Goal: Task Accomplishment & Management: Use online tool/utility

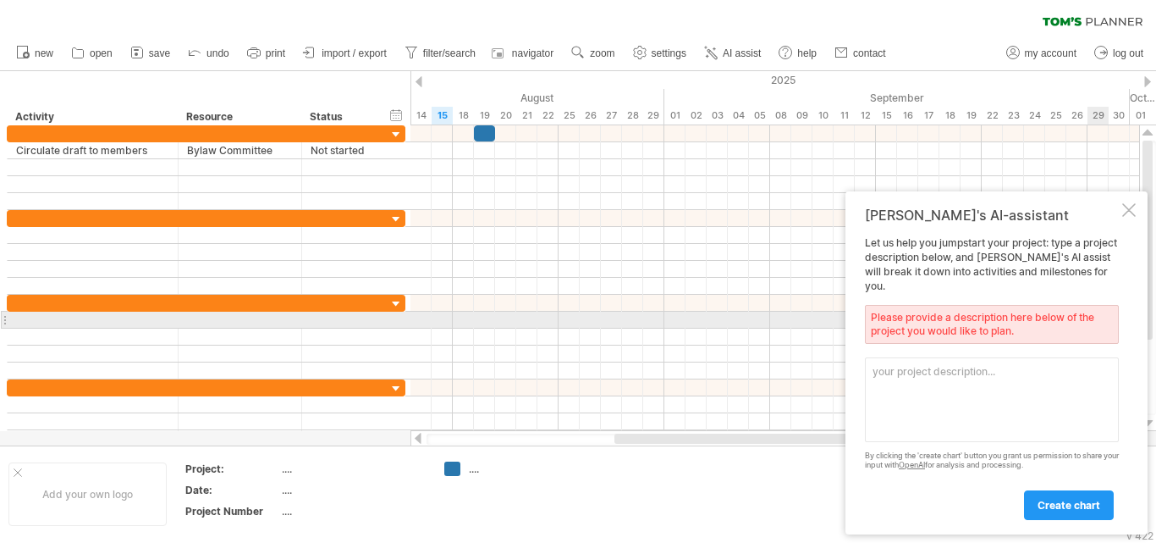
click at [1050, 313] on div "Please provide a description here below of the project you would like to plan." at bounding box center [992, 324] width 254 height 39
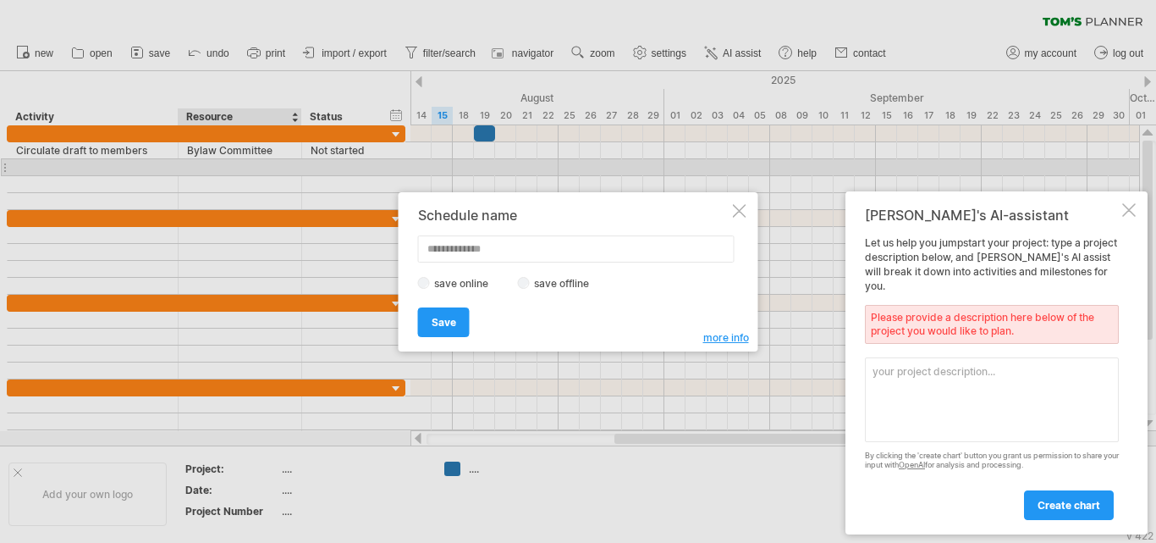
click at [736, 212] on div at bounding box center [740, 211] width 14 height 14
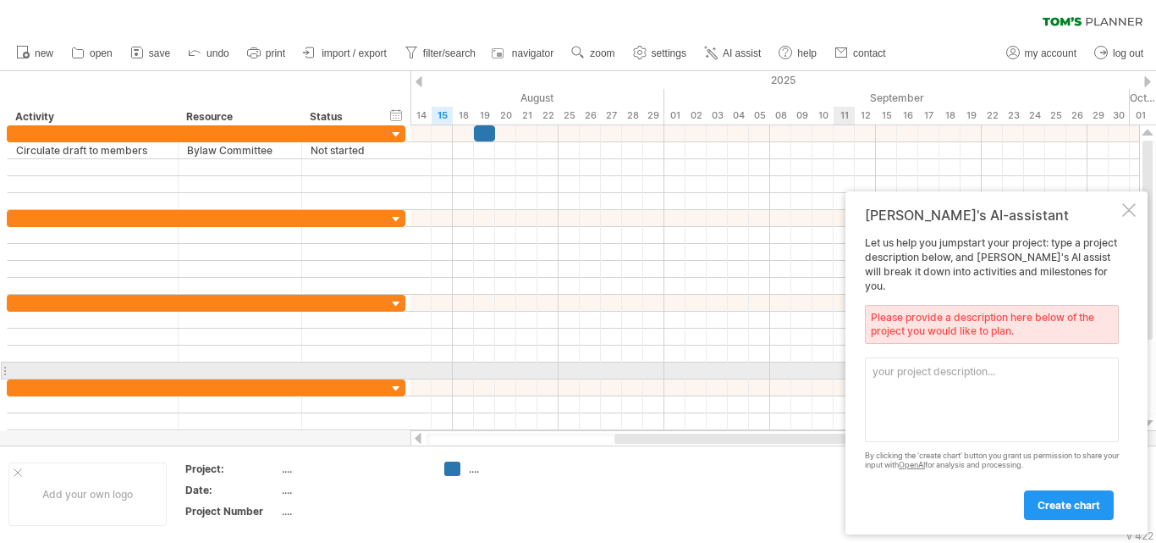
click at [920, 371] on textarea at bounding box center [992, 399] width 254 height 85
type textarea "N"
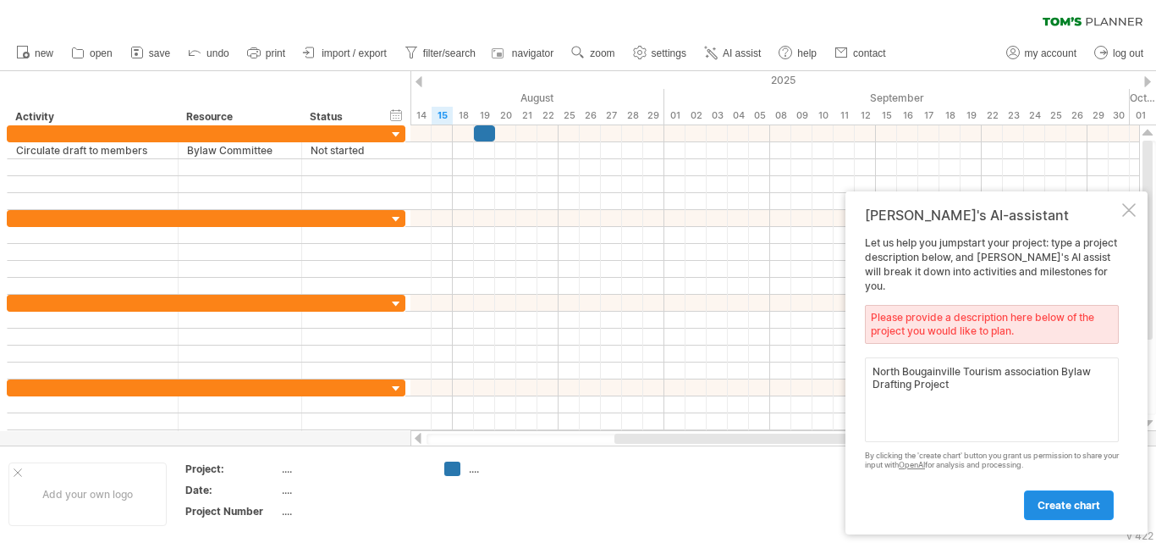
type textarea "North Bougainville Tourism association Bylaw Drafting Project"
click at [1045, 499] on span "create chart" at bounding box center [1069, 505] width 63 height 13
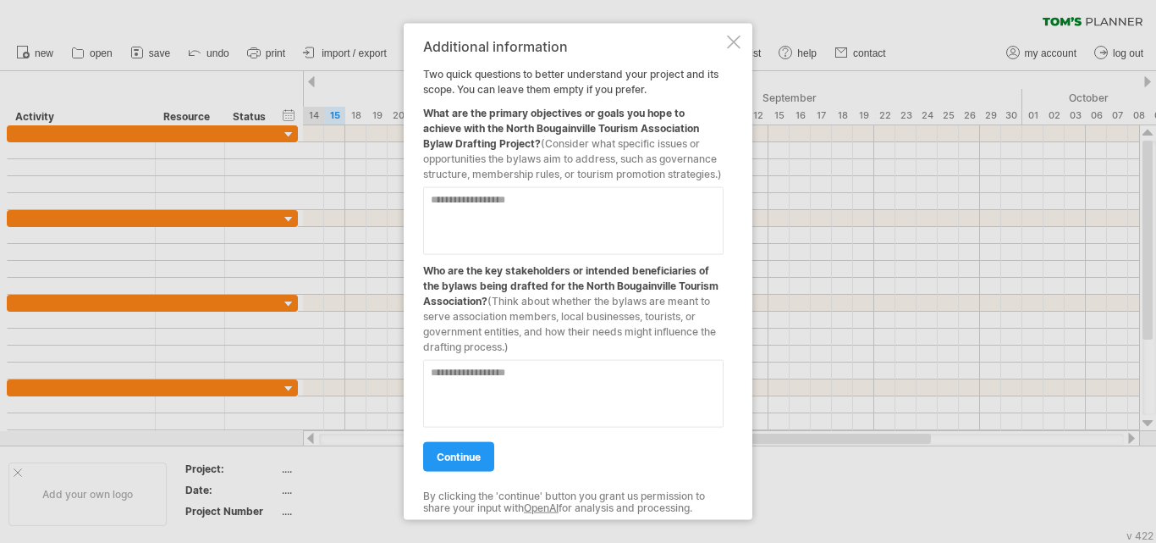
click at [478, 207] on textarea at bounding box center [573, 220] width 300 height 68
click at [482, 209] on textarea "**********" at bounding box center [573, 220] width 300 height 68
type textarea "**********"
click at [465, 381] on textarea at bounding box center [573, 393] width 300 height 68
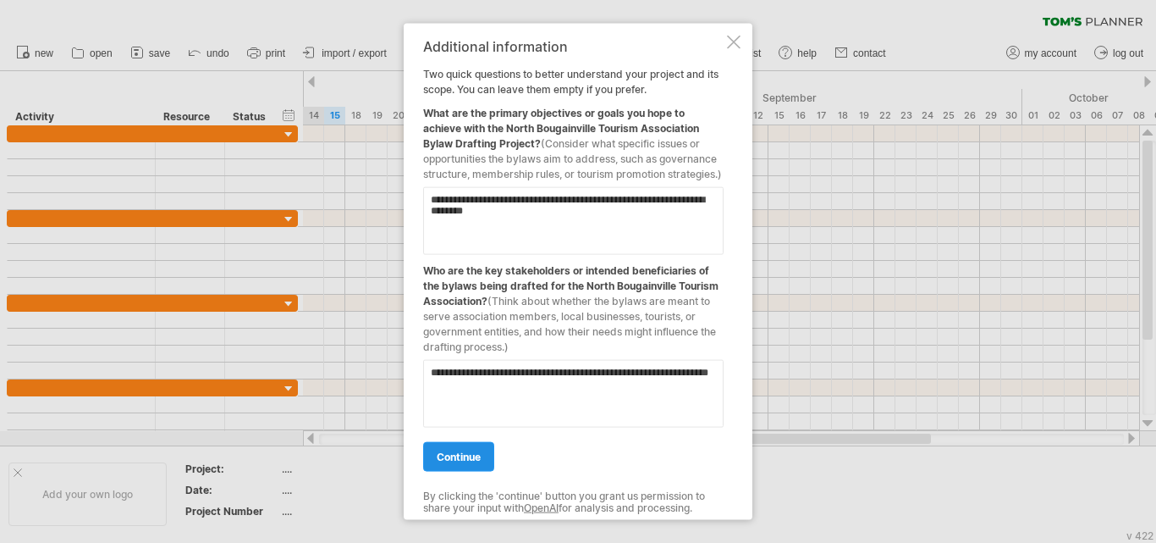
type textarea "**********"
click at [469, 462] on span "continue" at bounding box center [459, 455] width 44 height 13
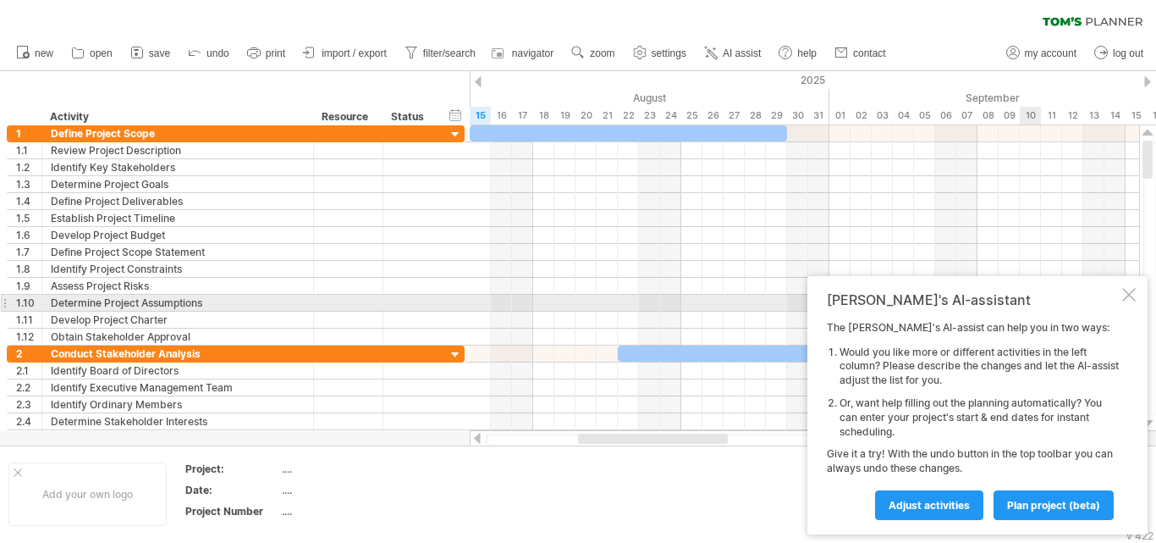
drag, startPoint x: 1031, startPoint y: 289, endPoint x: 971, endPoint y: 301, distance: 61.4
click at [971, 301] on div "Tom's AI-assistant The Tom's AI-assist can help you in two ways: Would you like…" at bounding box center [977, 405] width 340 height 258
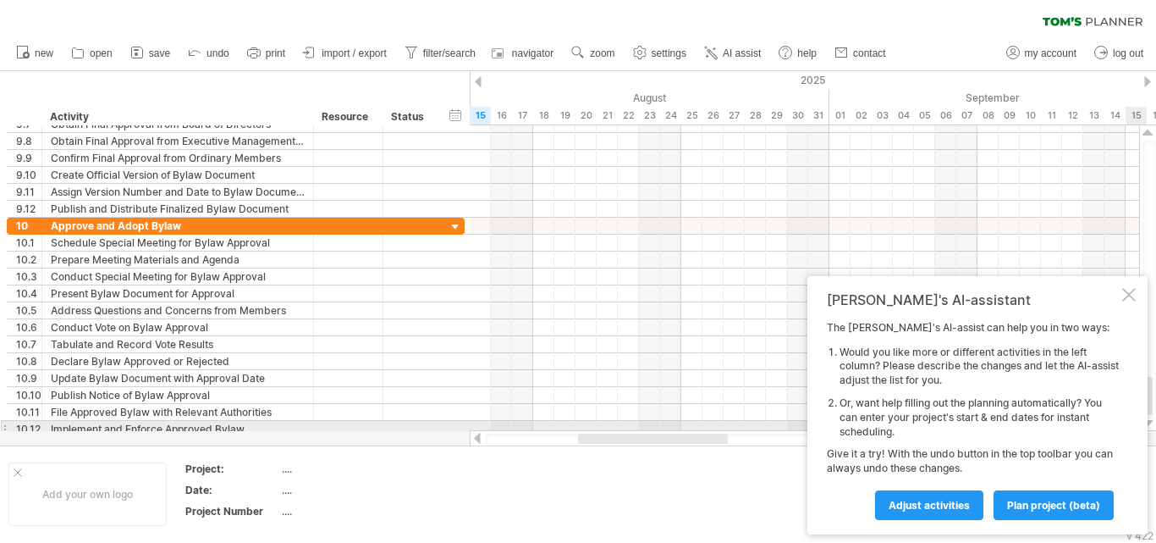
drag, startPoint x: 1149, startPoint y: 165, endPoint x: 1098, endPoint y: 429, distance: 269.1
click at [1098, 429] on div "Trying to reach plan.tomsplanner.com Connected again... 0% clear filter new 1" at bounding box center [578, 271] width 1156 height 543
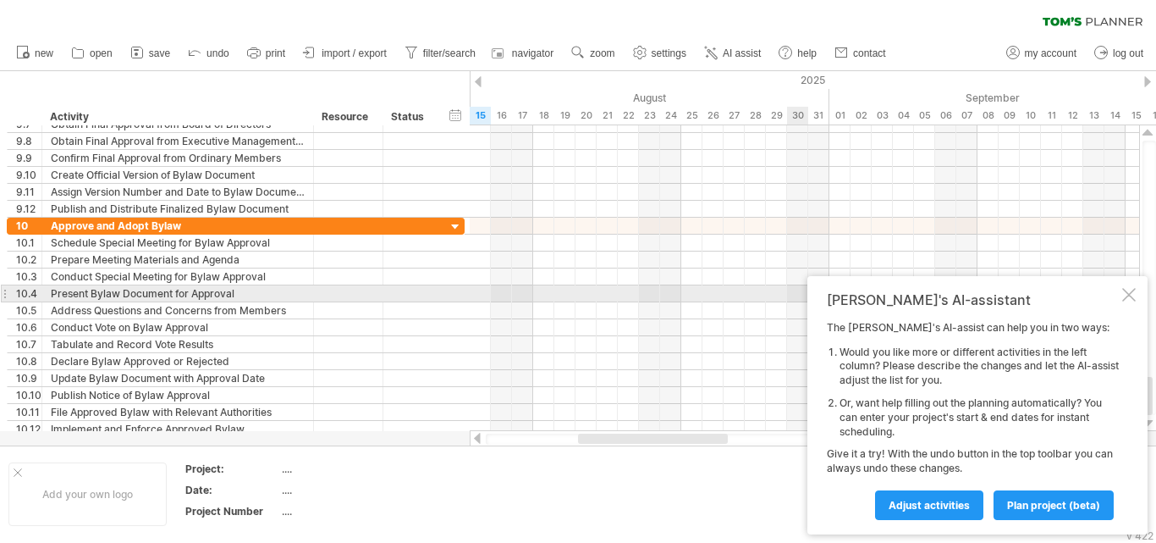
click at [1132, 293] on div at bounding box center [1129, 295] width 14 height 14
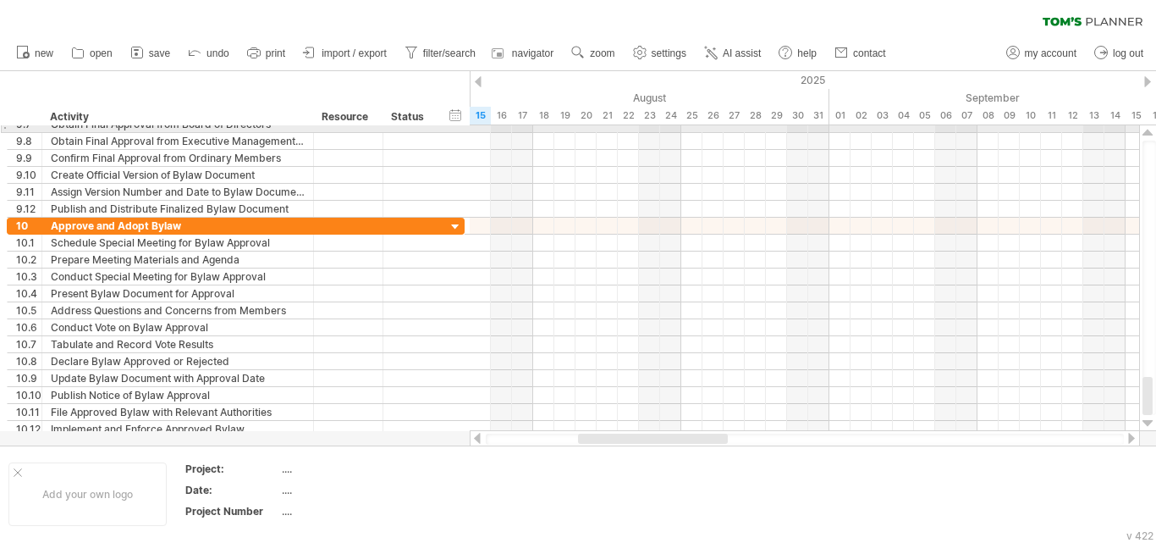
click at [1151, 126] on div at bounding box center [1148, 133] width 11 height 14
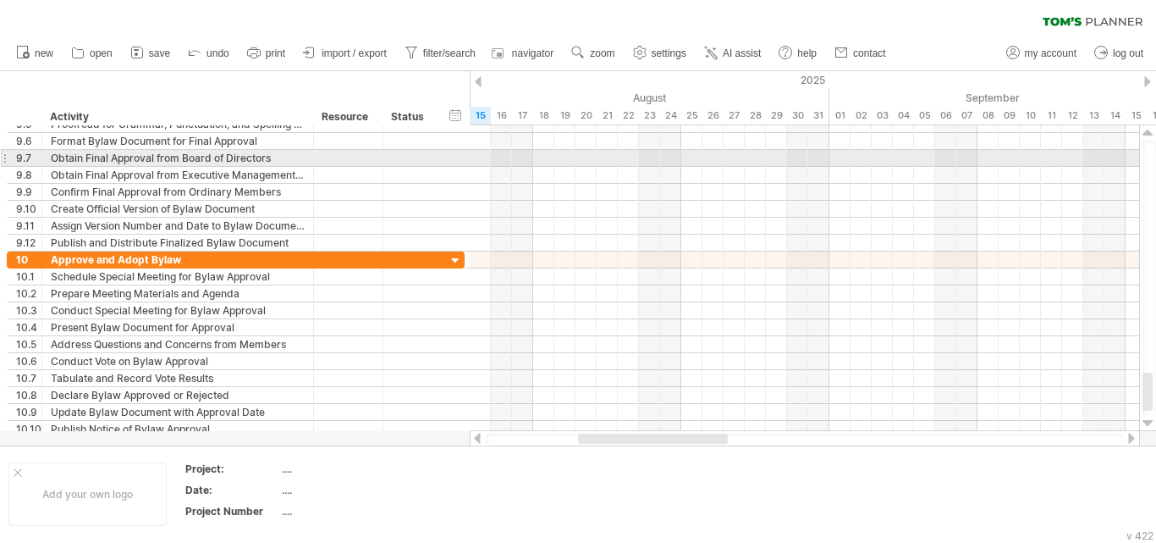
click at [1151, 126] on div at bounding box center [1148, 133] width 11 height 14
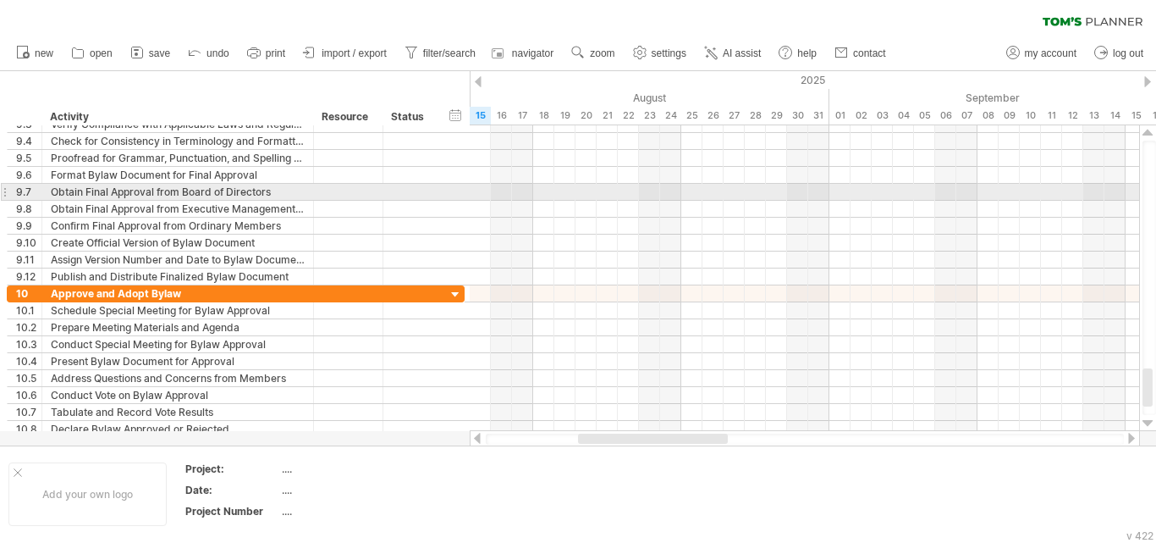
click at [1151, 126] on div at bounding box center [1148, 133] width 11 height 14
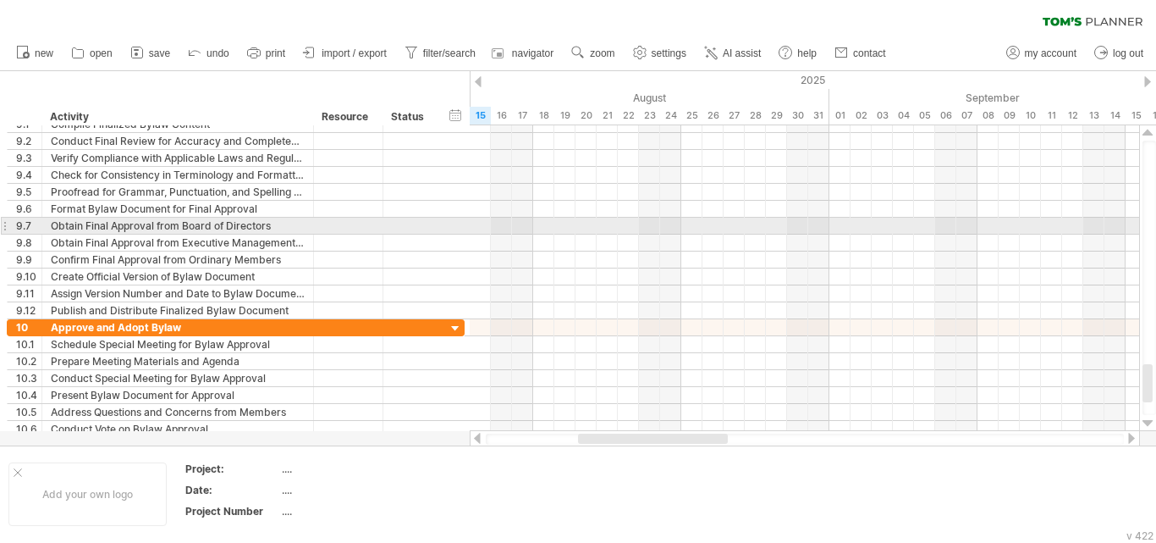
click at [1151, 126] on div at bounding box center [1148, 133] width 11 height 14
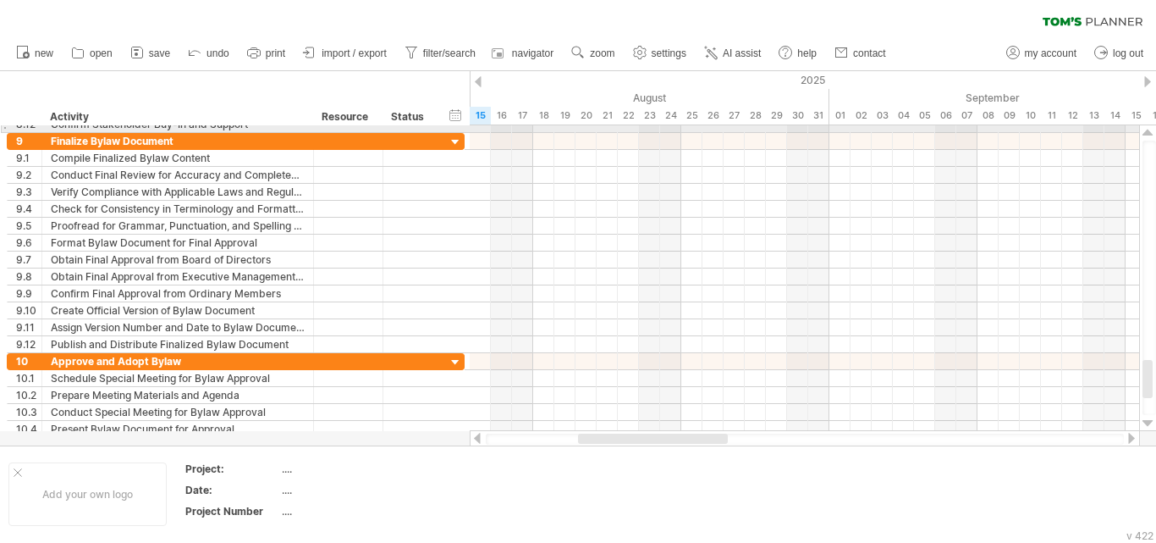
click at [1148, 132] on div at bounding box center [1148, 133] width 11 height 14
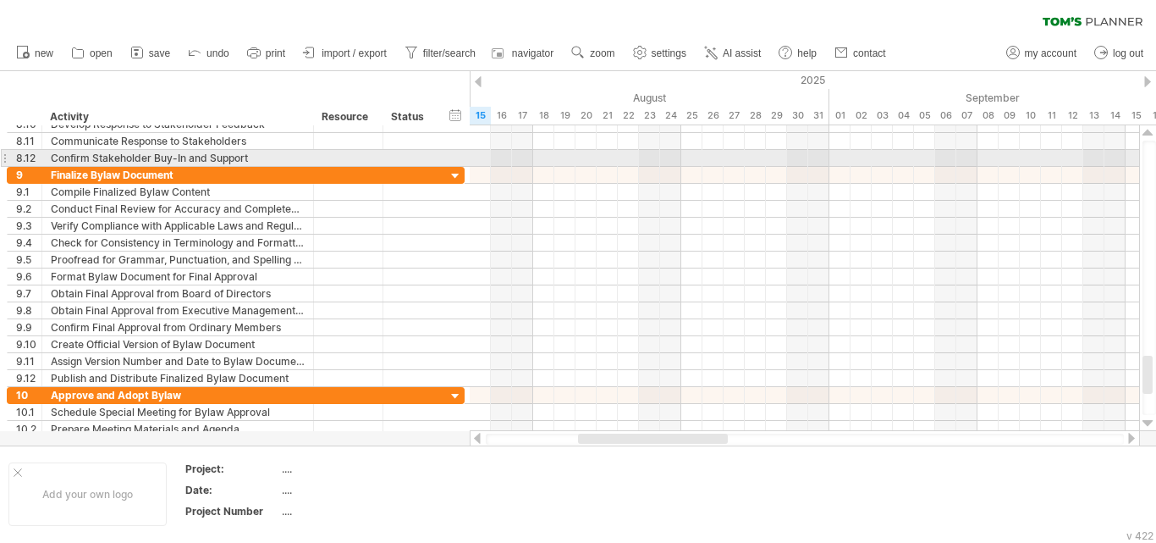
click at [1148, 132] on div at bounding box center [1148, 133] width 11 height 14
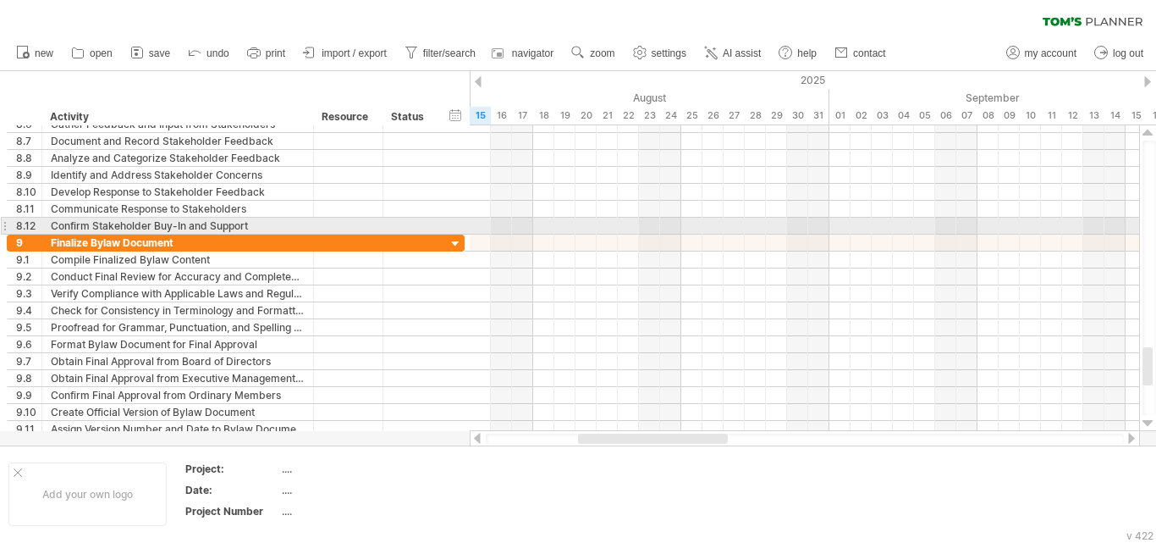
click at [1148, 132] on div at bounding box center [1148, 133] width 11 height 14
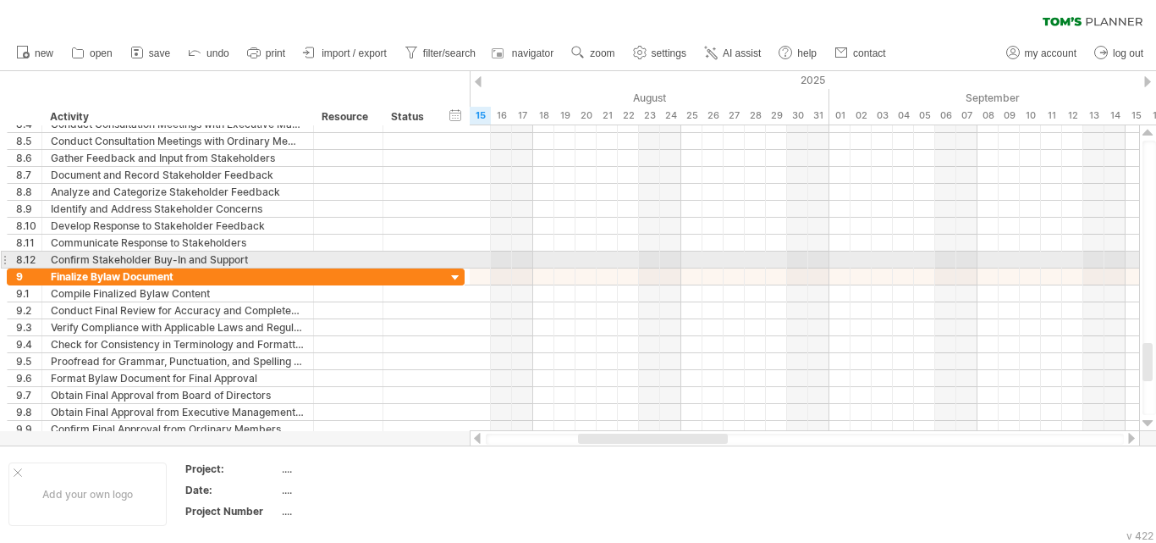
click at [1148, 132] on div at bounding box center [1148, 133] width 11 height 14
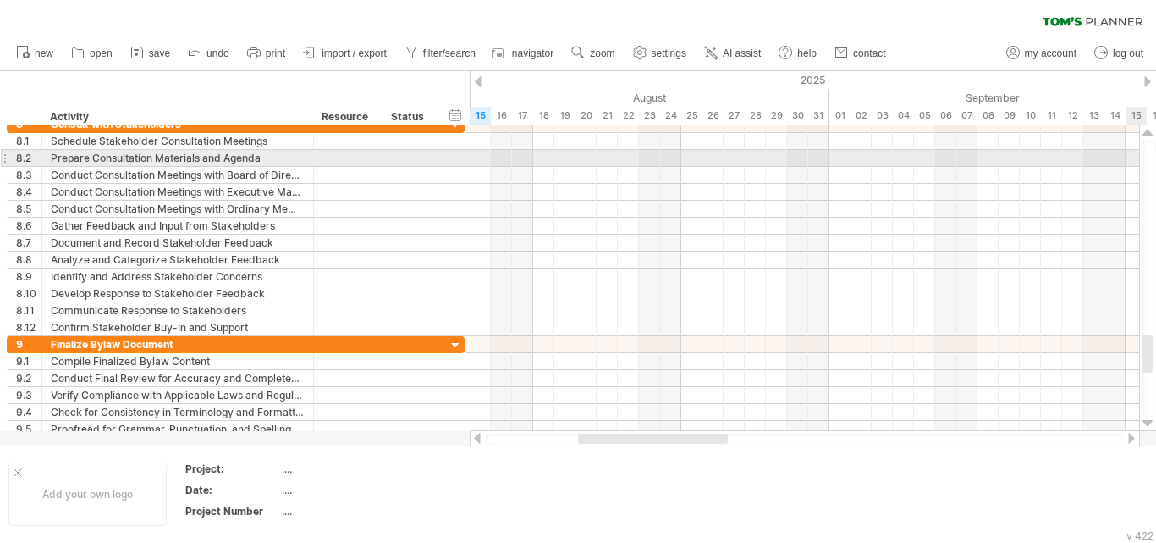
click at [1149, 158] on div at bounding box center [1150, 278] width 14 height 274
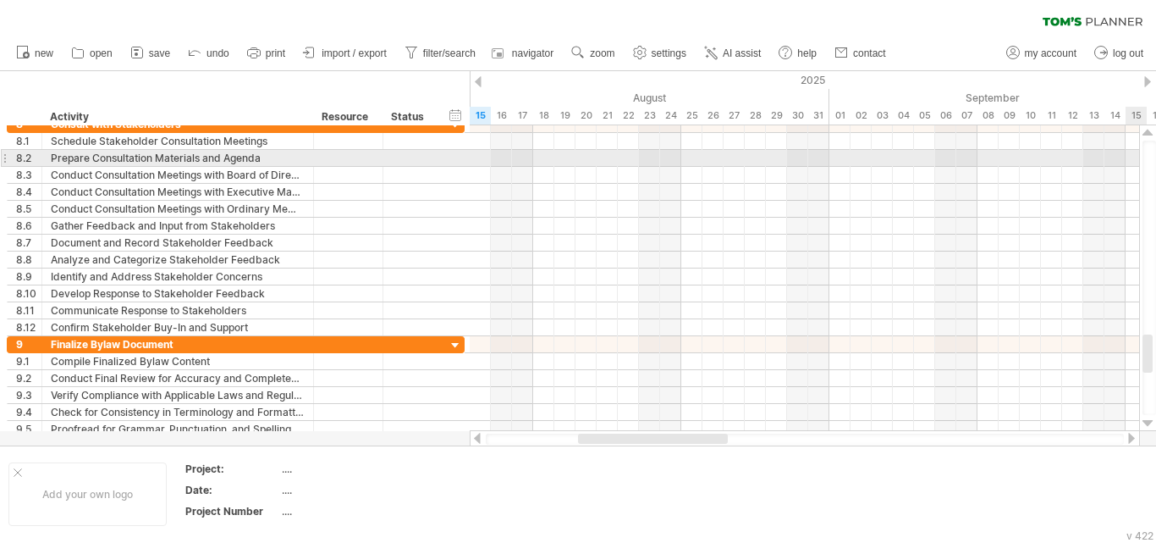
click at [1149, 158] on div at bounding box center [1150, 278] width 14 height 274
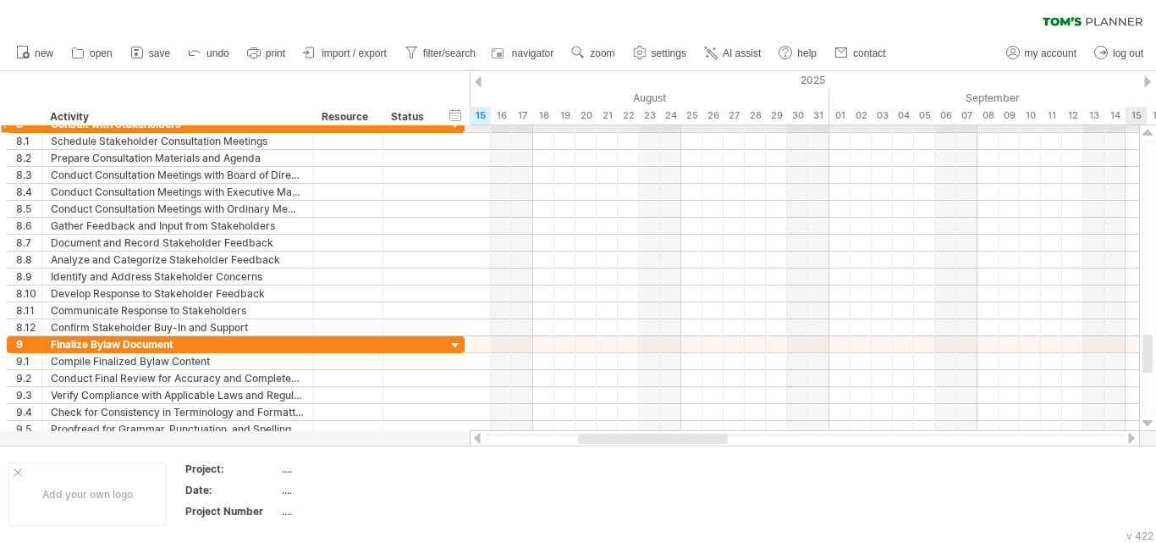
click at [1145, 131] on div at bounding box center [1148, 133] width 11 height 14
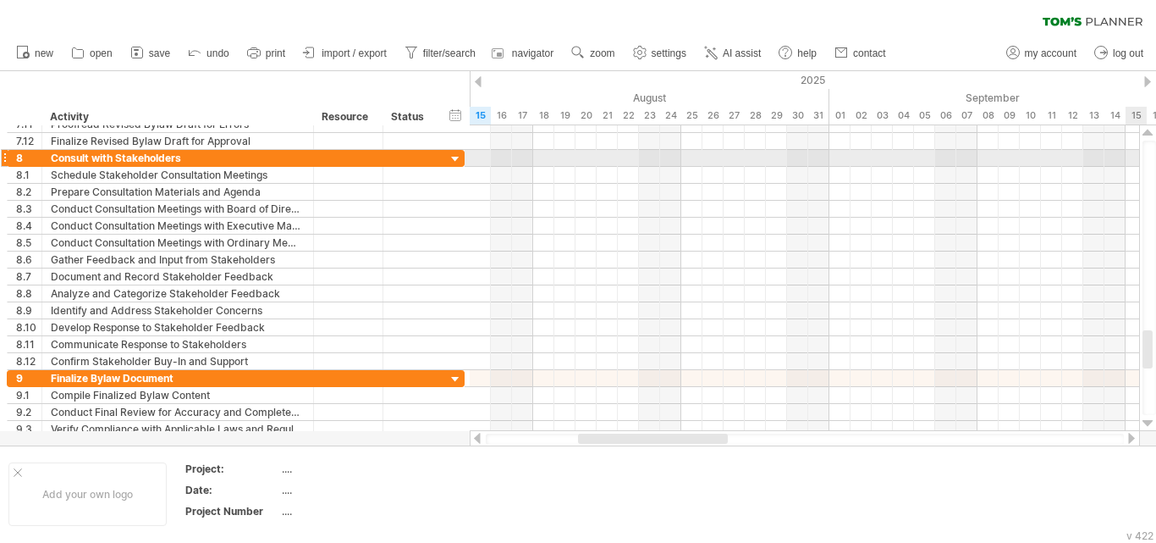
click at [1145, 131] on div at bounding box center [1148, 133] width 11 height 14
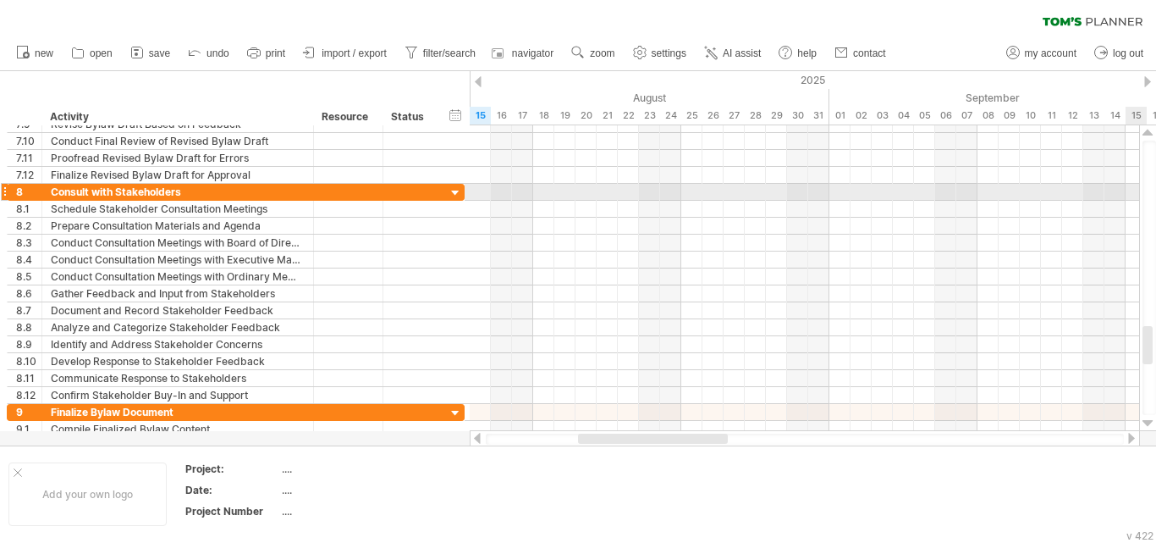
click at [1145, 131] on div at bounding box center [1148, 133] width 11 height 14
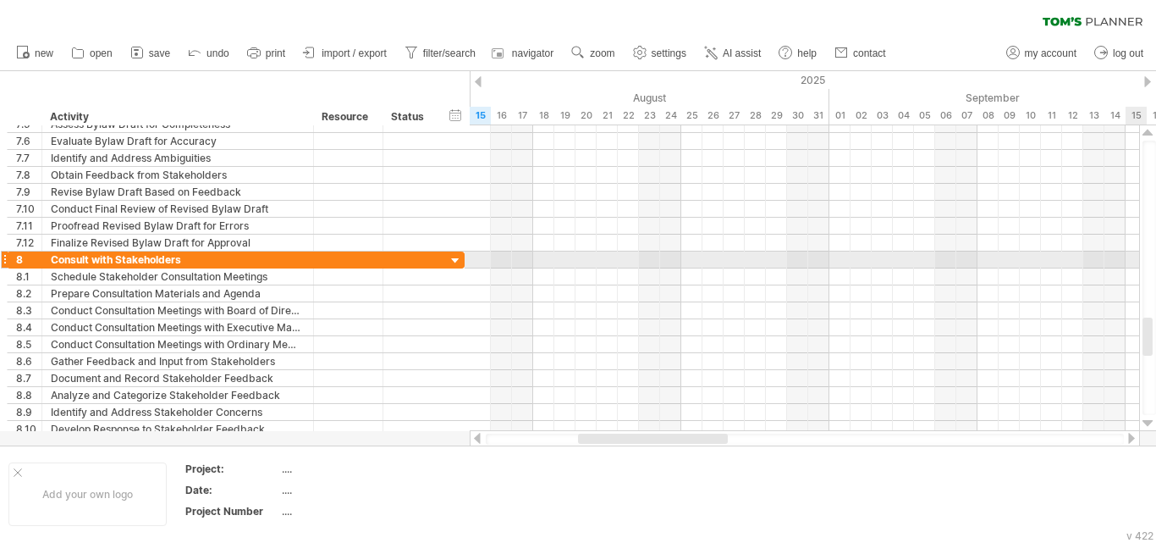
click at [1145, 131] on div at bounding box center [1148, 133] width 11 height 14
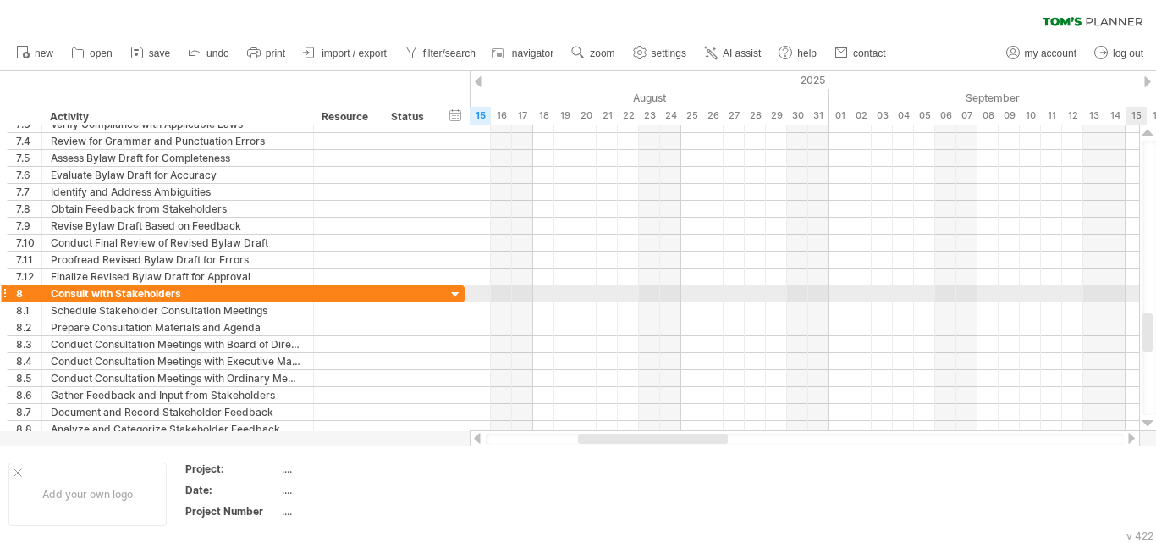
click at [1145, 131] on div at bounding box center [1148, 133] width 11 height 14
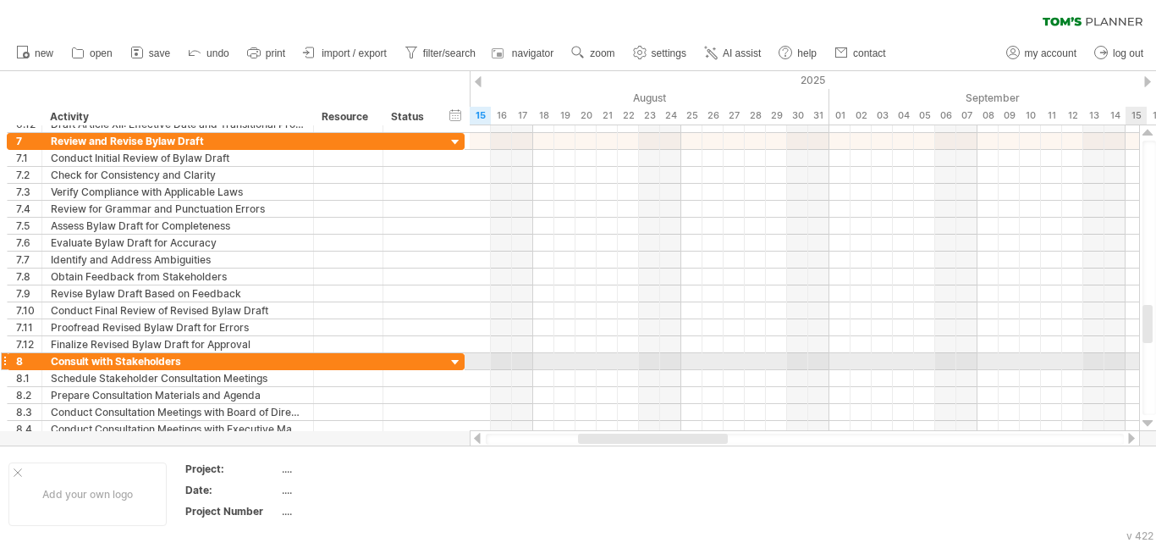
click at [1145, 131] on div at bounding box center [1148, 133] width 11 height 14
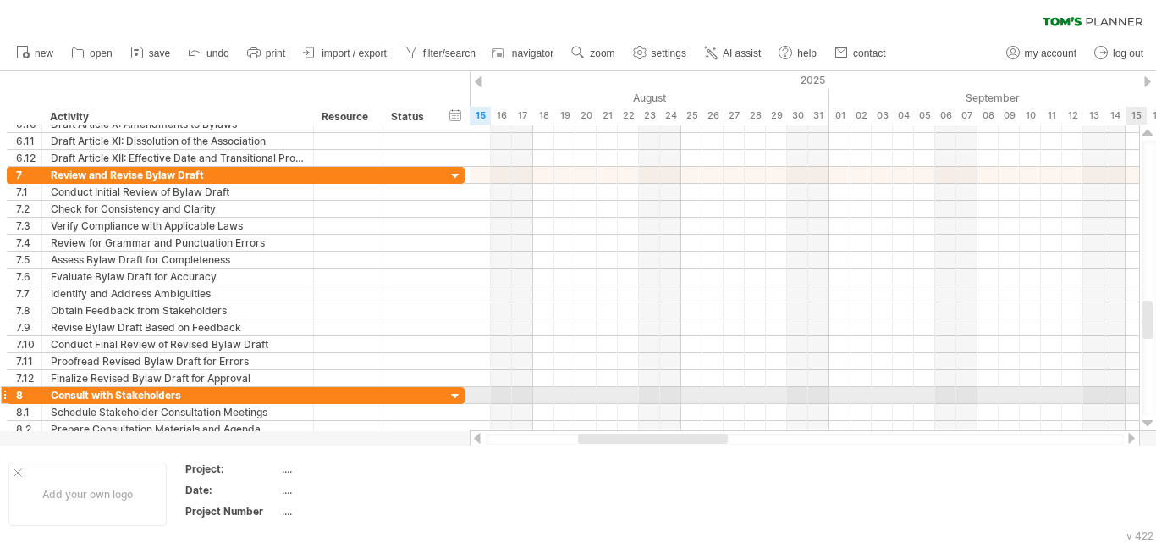
click at [1145, 131] on div at bounding box center [1148, 133] width 11 height 14
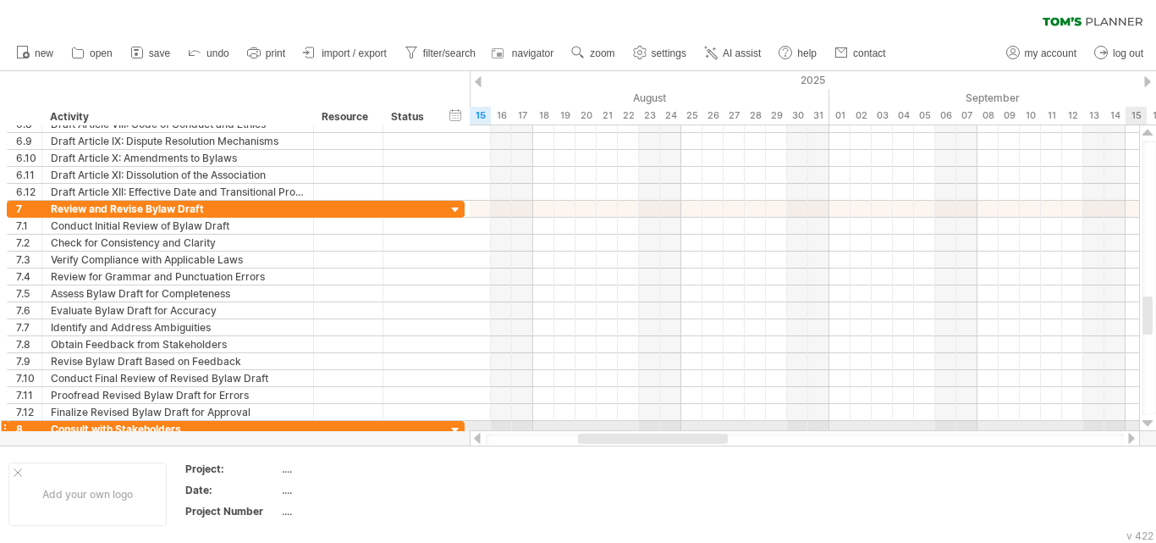
click at [1145, 131] on div at bounding box center [1148, 133] width 11 height 14
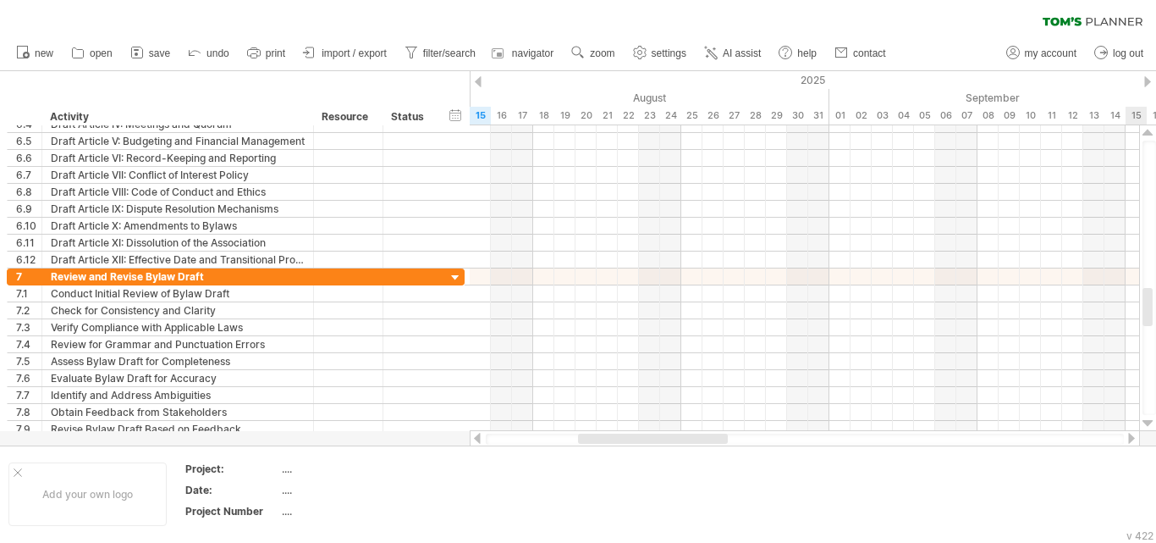
click at [1145, 131] on div at bounding box center [1148, 133] width 11 height 14
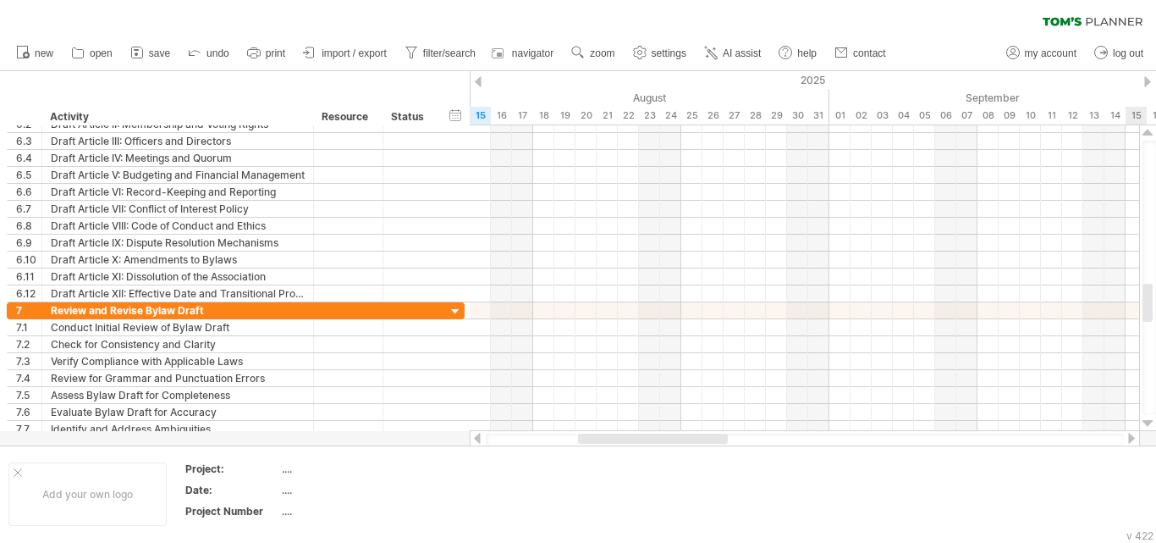
click at [1145, 131] on div at bounding box center [1148, 133] width 11 height 14
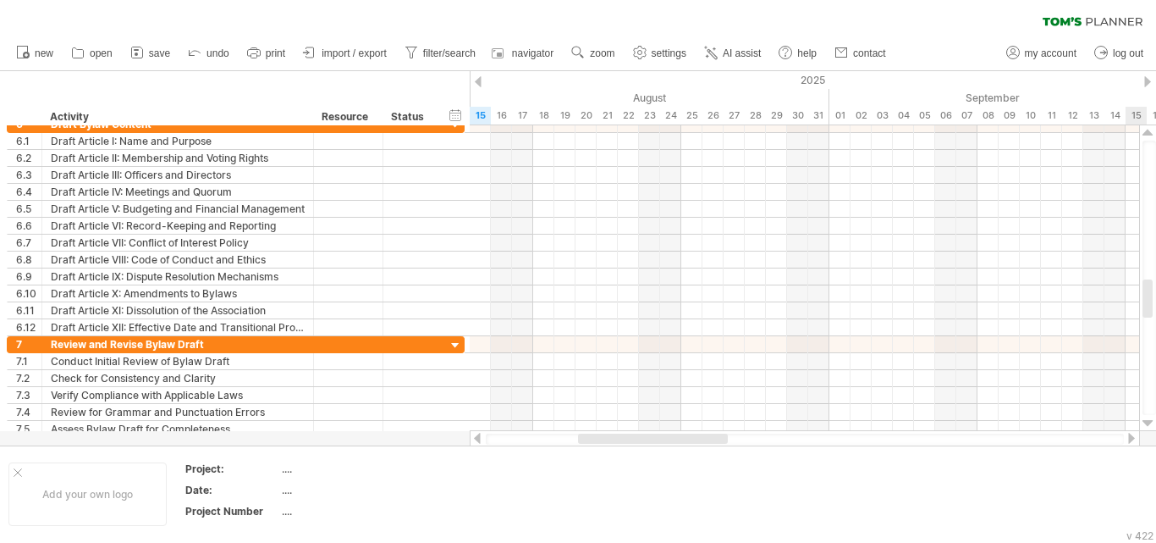
click at [1145, 131] on div at bounding box center [1148, 133] width 11 height 14
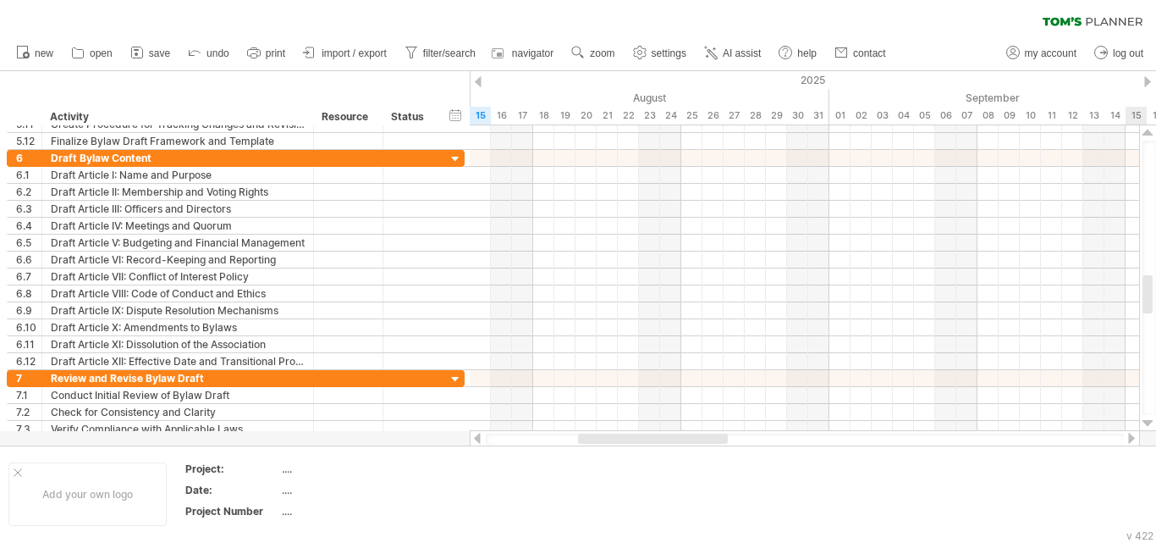
click at [1145, 131] on div at bounding box center [1148, 133] width 11 height 14
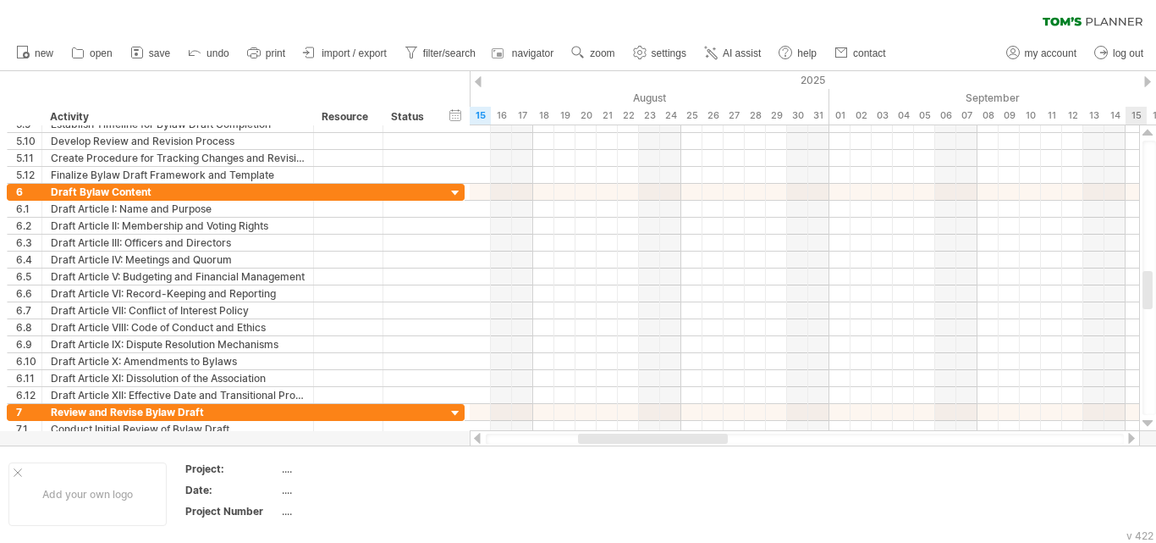
click at [1145, 131] on div at bounding box center [1148, 133] width 11 height 14
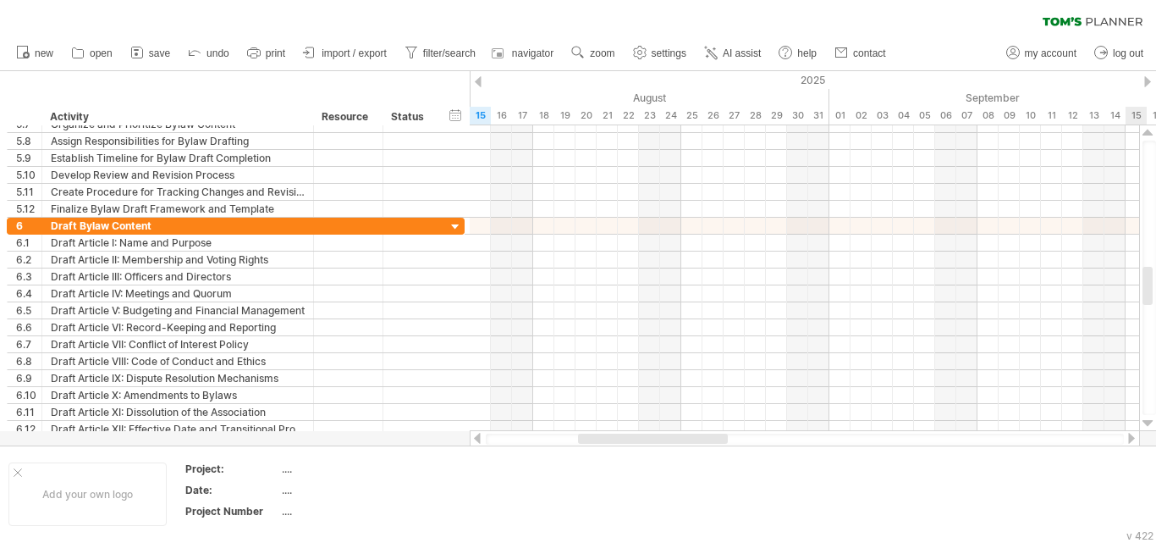
click at [1145, 131] on div at bounding box center [1148, 133] width 11 height 14
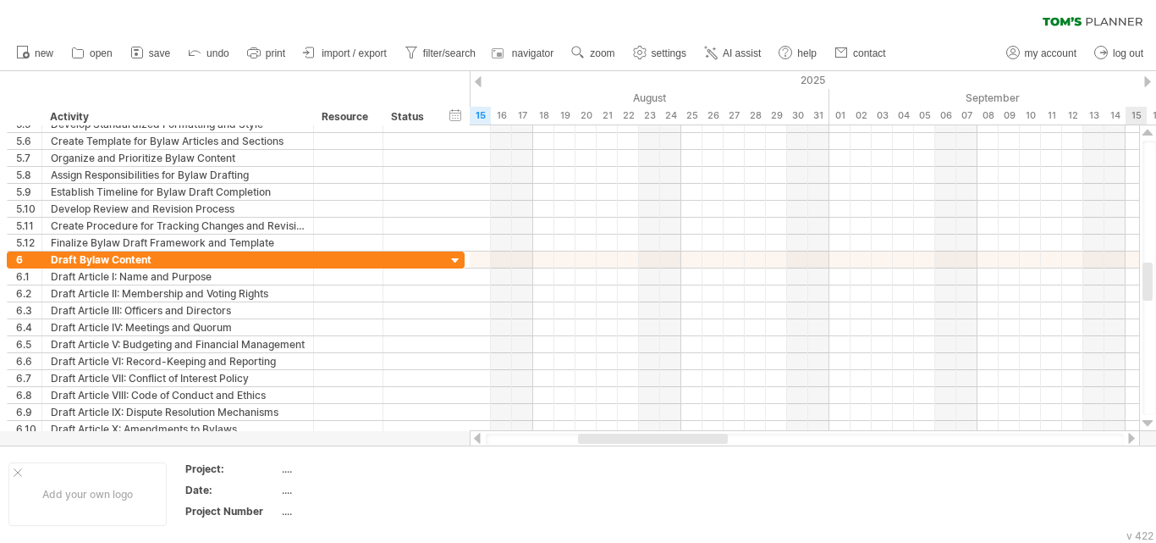
click at [1145, 131] on div at bounding box center [1148, 133] width 11 height 14
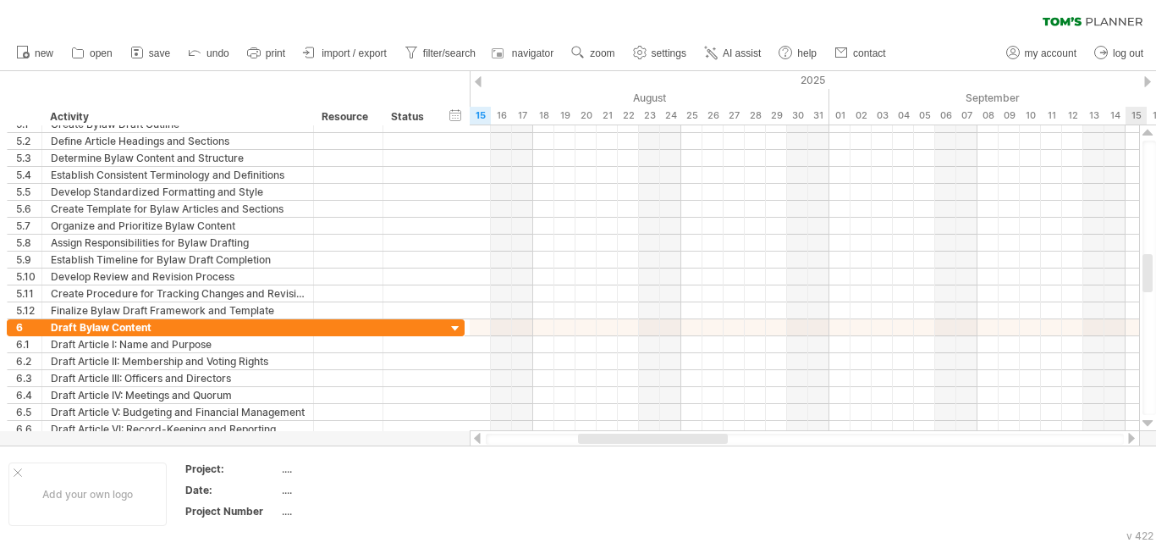
click at [1145, 131] on div at bounding box center [1148, 133] width 11 height 14
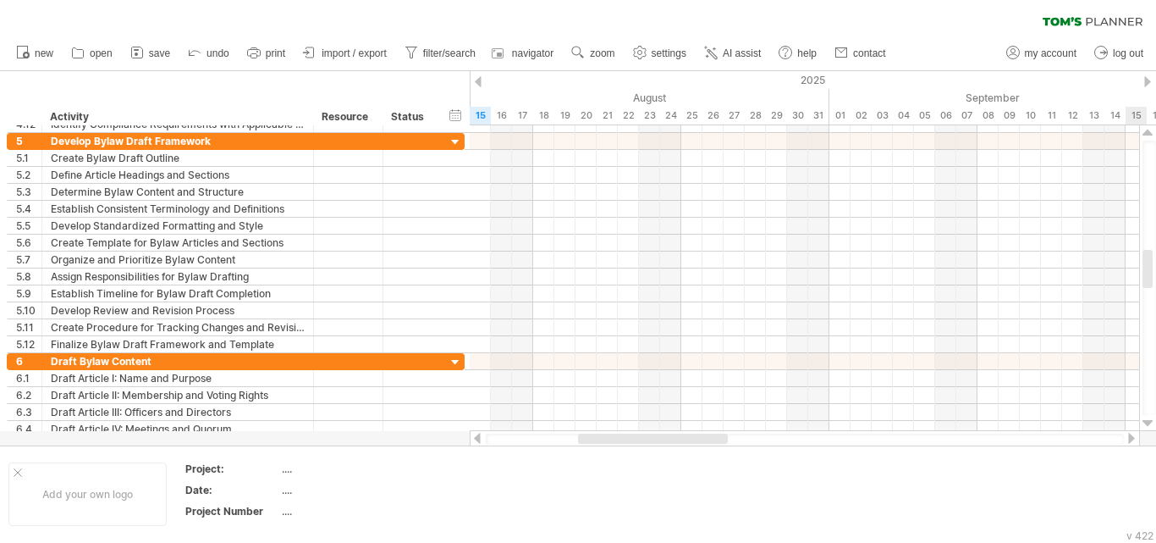
click at [1145, 131] on div at bounding box center [1148, 133] width 11 height 14
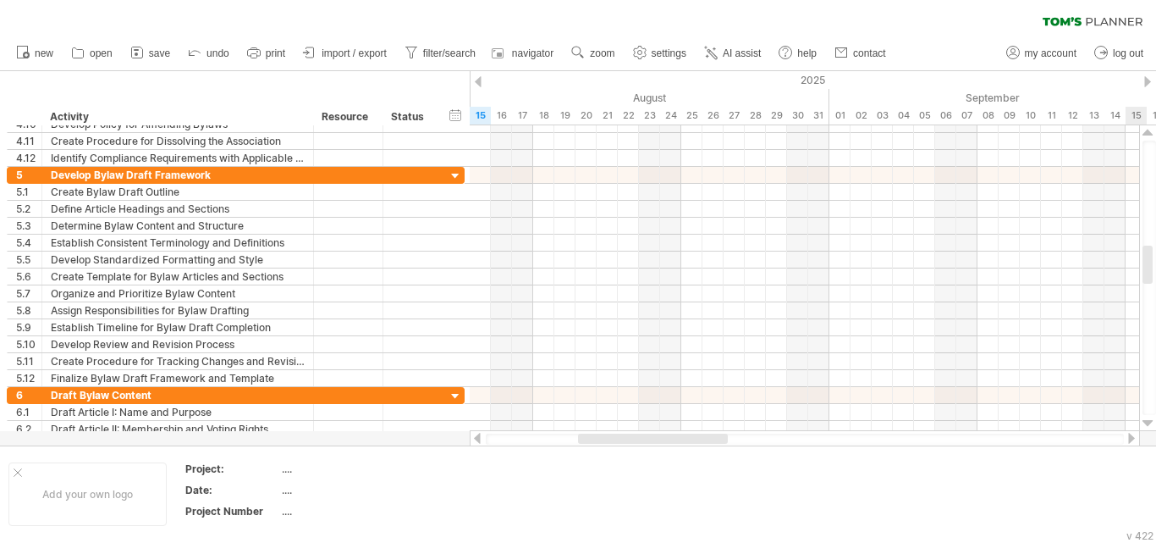
click at [1145, 131] on div at bounding box center [1148, 133] width 11 height 14
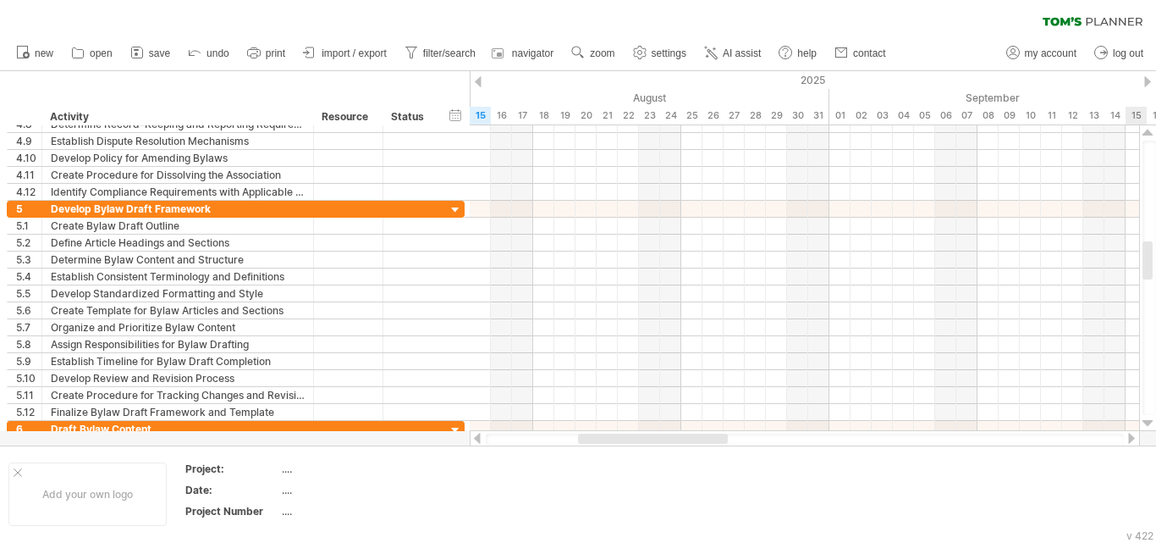
click at [1145, 131] on div at bounding box center [1148, 133] width 11 height 14
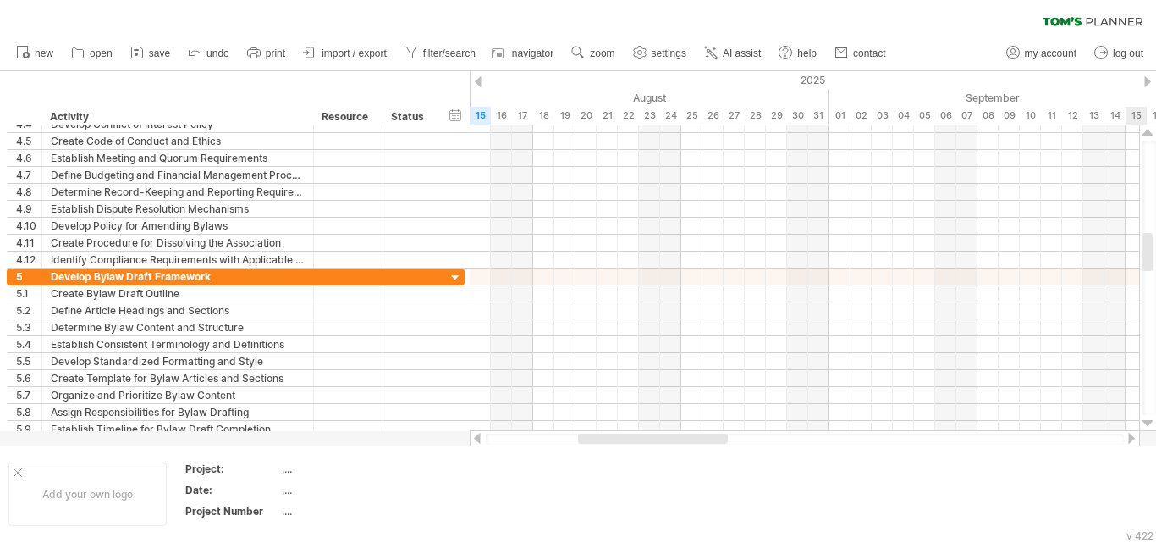
click at [1145, 131] on div at bounding box center [1148, 133] width 11 height 14
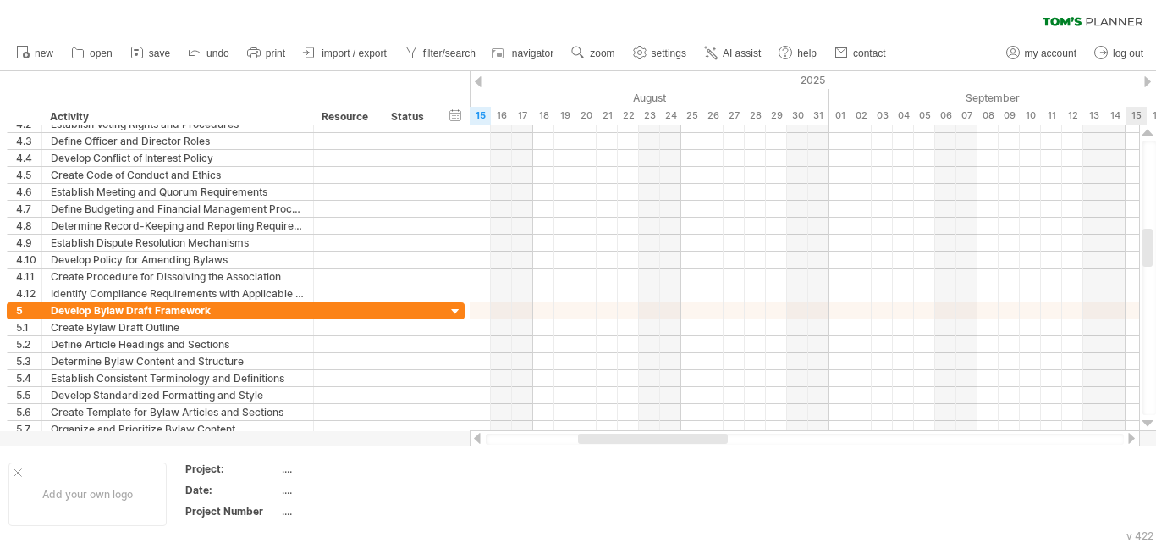
click at [1145, 131] on div at bounding box center [1148, 133] width 11 height 14
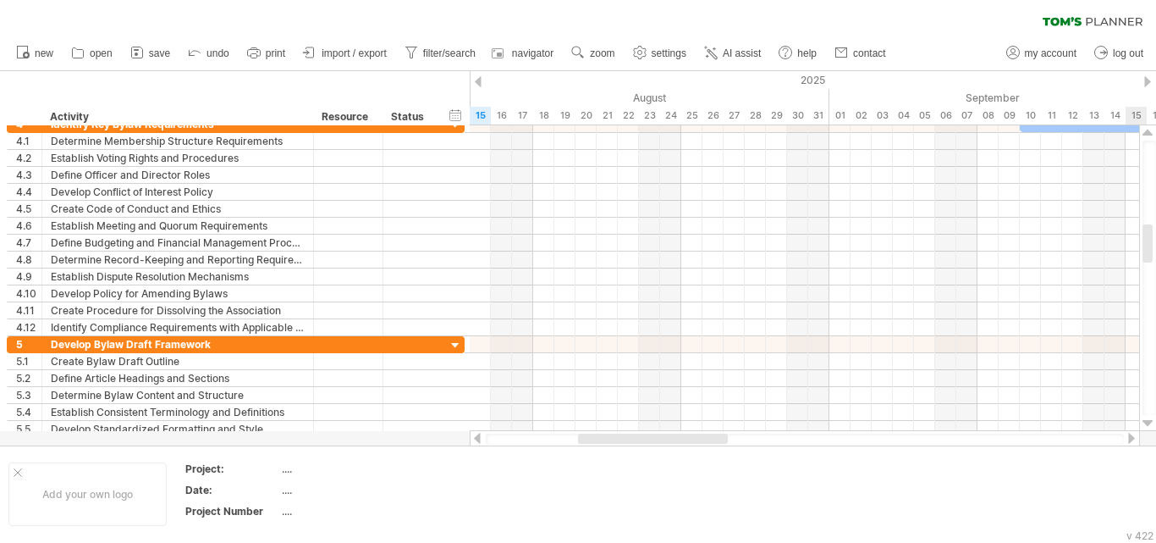
click at [1145, 131] on div at bounding box center [1148, 133] width 11 height 14
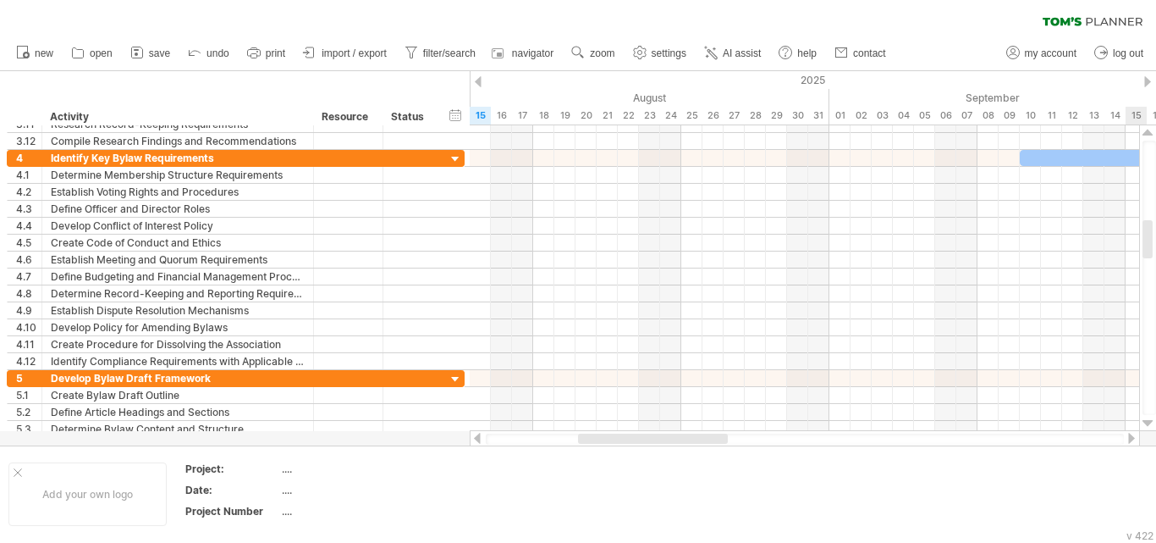
click at [1145, 131] on div at bounding box center [1148, 133] width 11 height 14
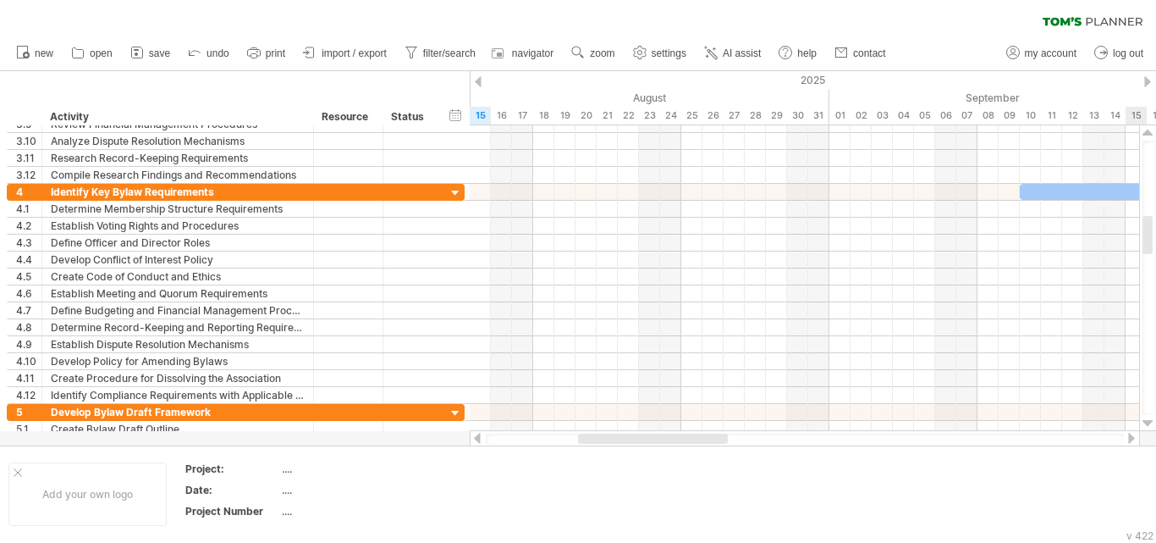
click at [1145, 131] on div at bounding box center [1148, 133] width 11 height 14
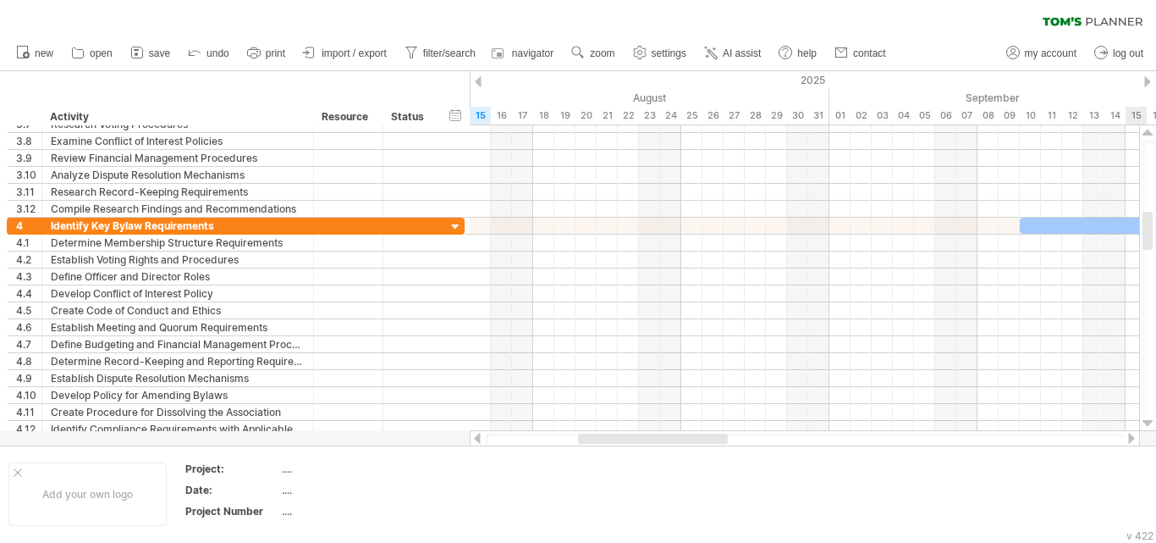
click at [1145, 131] on div at bounding box center [1148, 133] width 11 height 14
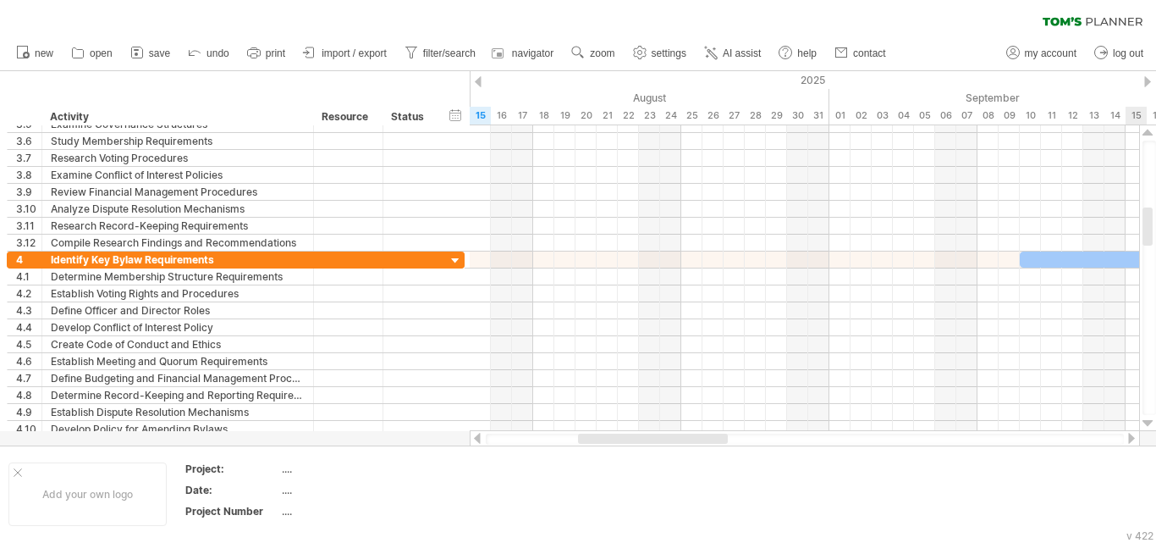
click at [1145, 131] on div at bounding box center [1148, 133] width 11 height 14
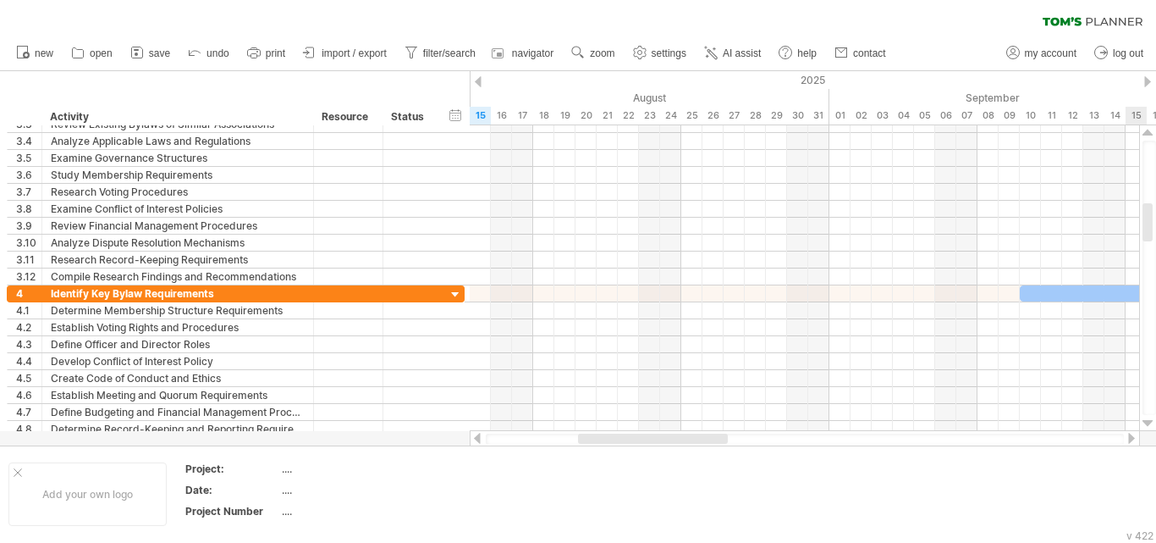
click at [1145, 131] on div at bounding box center [1148, 133] width 11 height 14
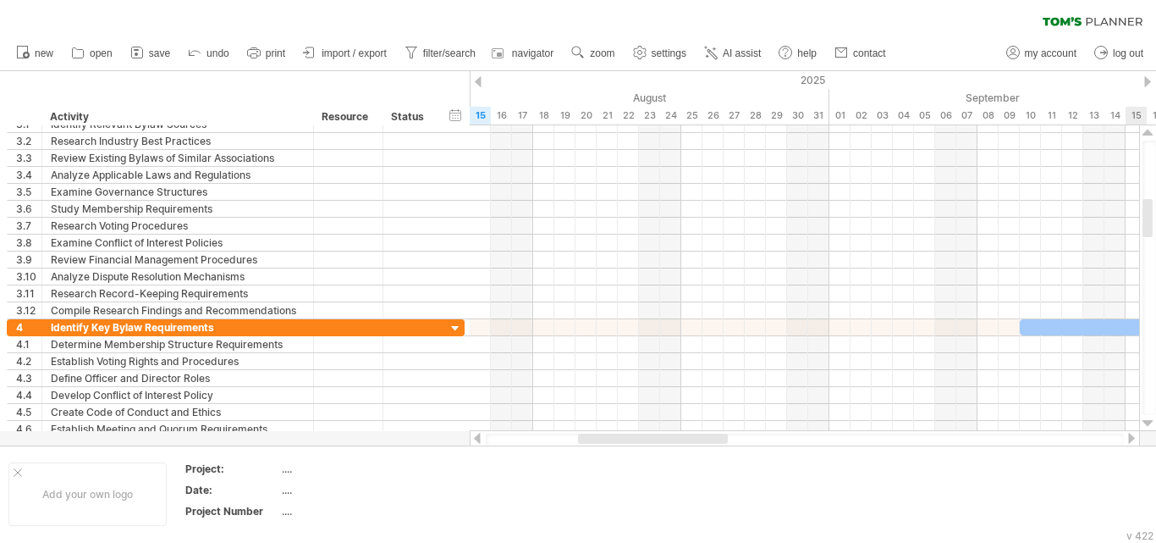
click at [1145, 131] on div at bounding box center [1148, 133] width 11 height 14
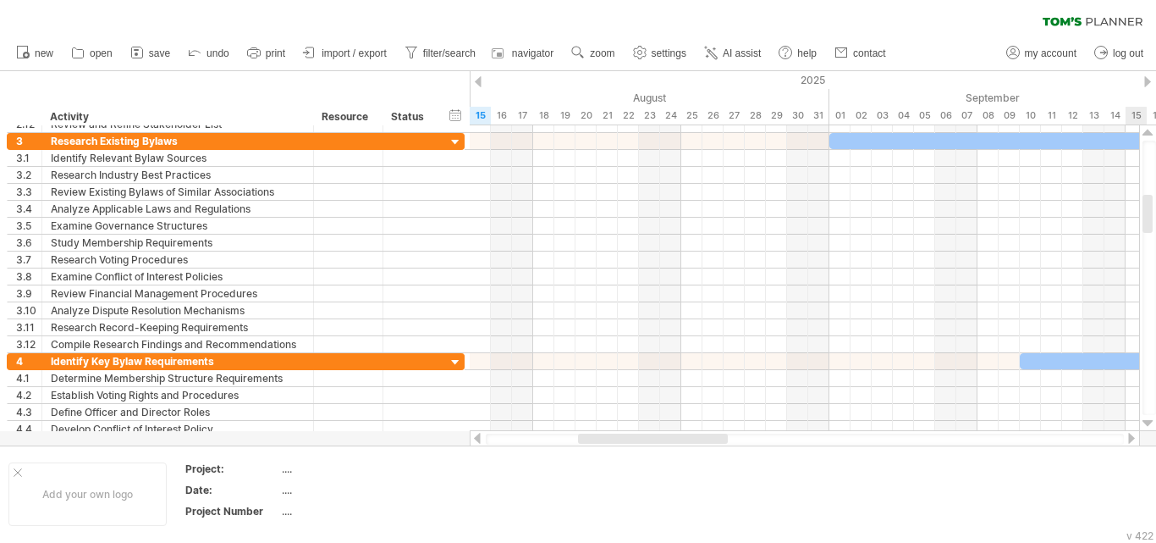
click at [1145, 131] on div at bounding box center [1148, 133] width 11 height 14
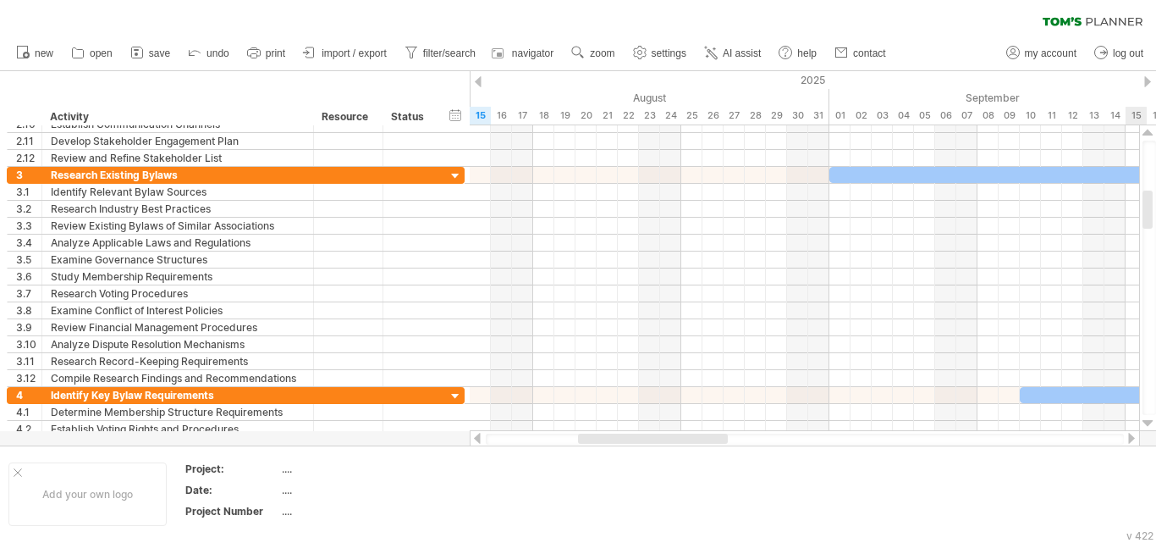
click at [1145, 131] on div at bounding box center [1148, 133] width 11 height 14
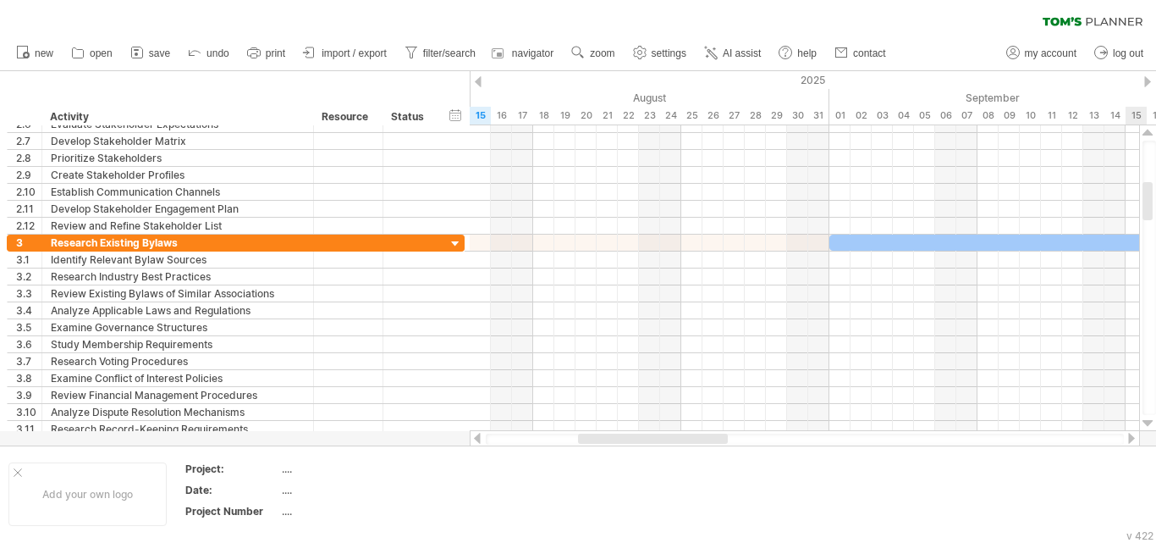
click at [1145, 131] on div at bounding box center [1148, 133] width 11 height 14
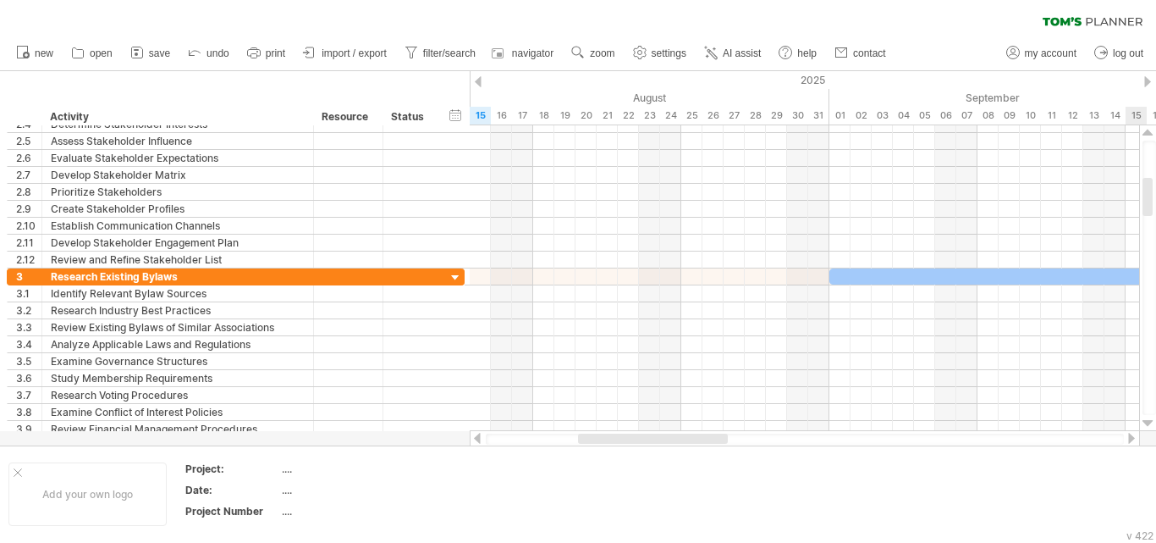
click at [1145, 131] on div at bounding box center [1148, 133] width 11 height 14
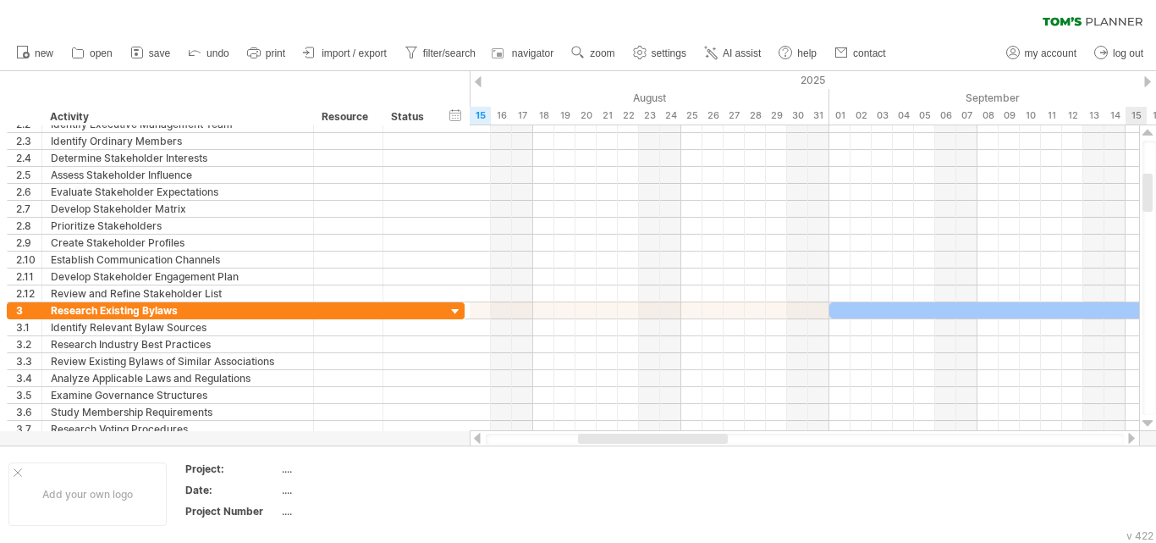
click at [1145, 131] on div at bounding box center [1148, 133] width 11 height 14
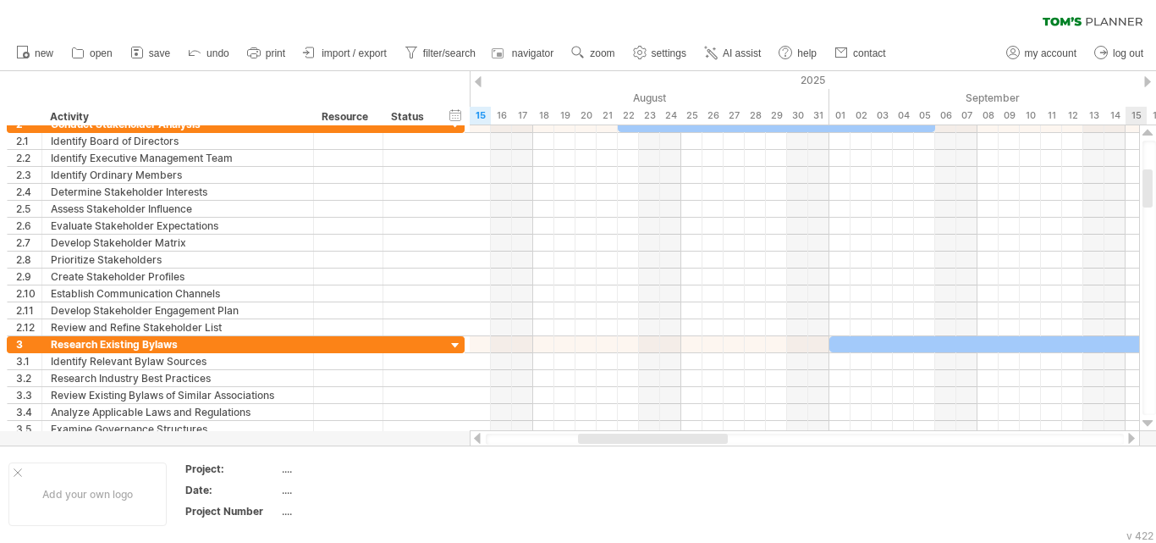
click at [1145, 131] on div at bounding box center [1148, 133] width 11 height 14
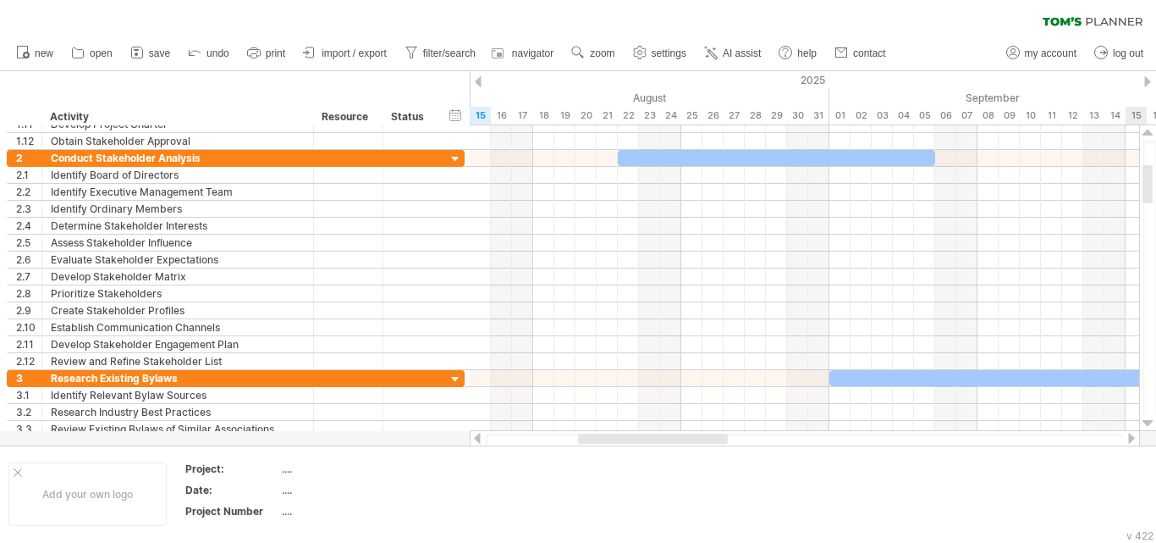
click at [1145, 131] on div at bounding box center [1148, 133] width 11 height 14
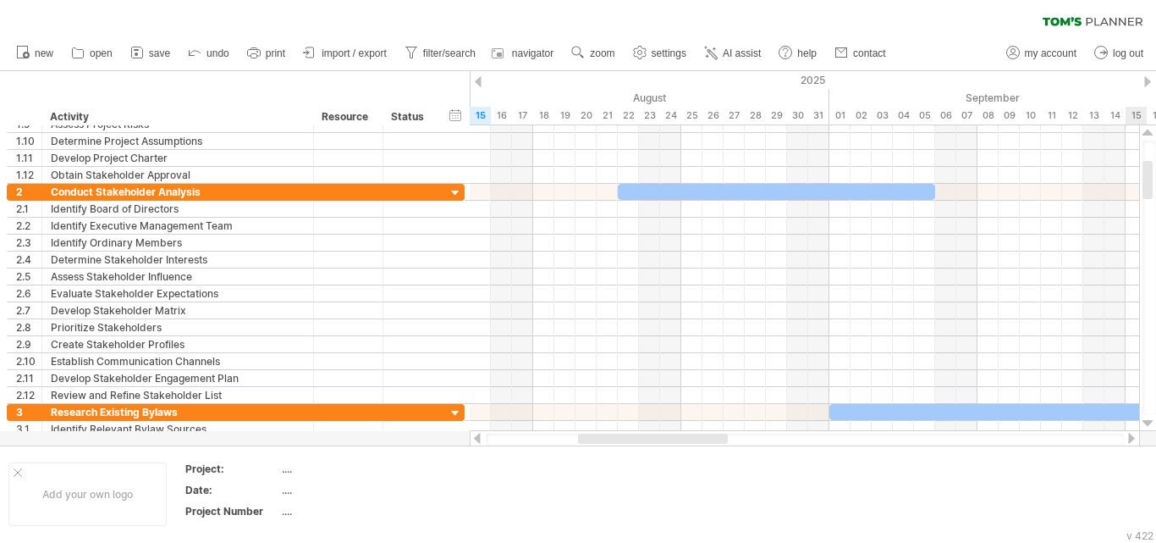
click at [1145, 131] on div at bounding box center [1148, 133] width 11 height 14
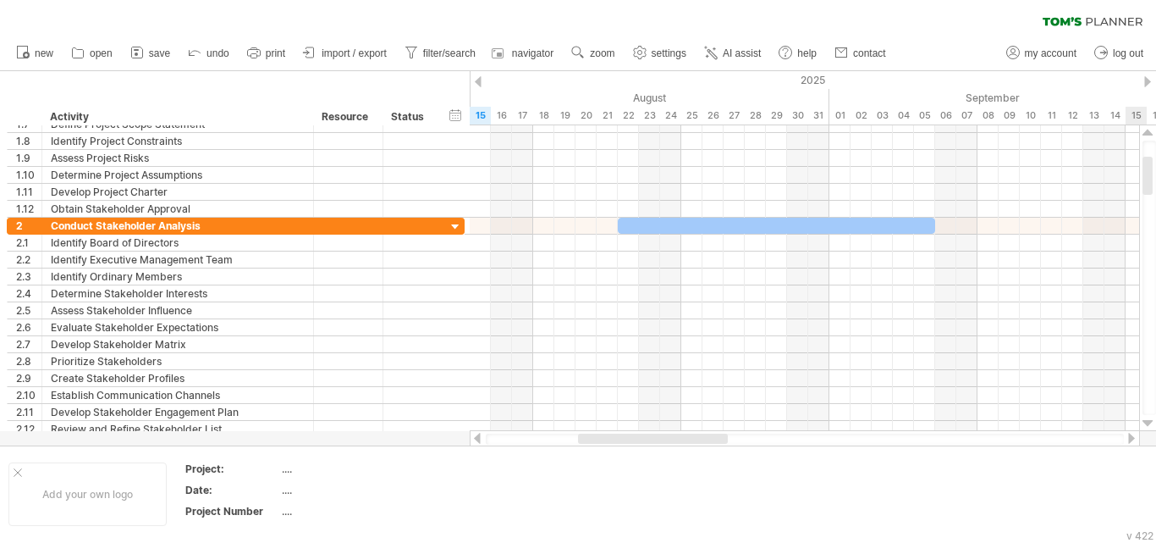
click at [1145, 131] on div at bounding box center [1148, 133] width 11 height 14
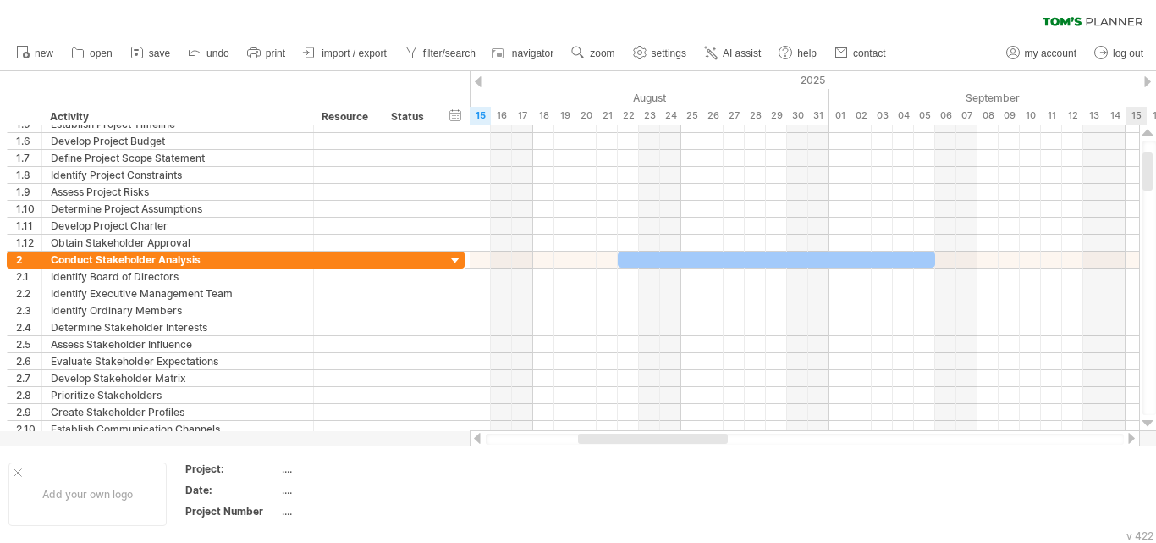
click at [1145, 131] on div at bounding box center [1148, 133] width 11 height 14
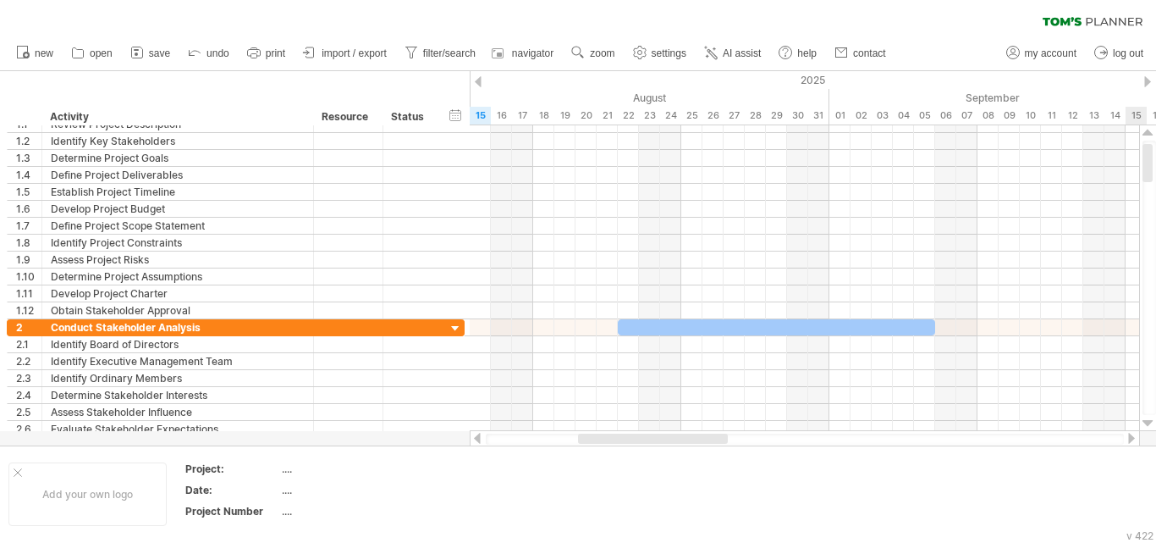
click at [1145, 131] on div at bounding box center [1148, 133] width 11 height 14
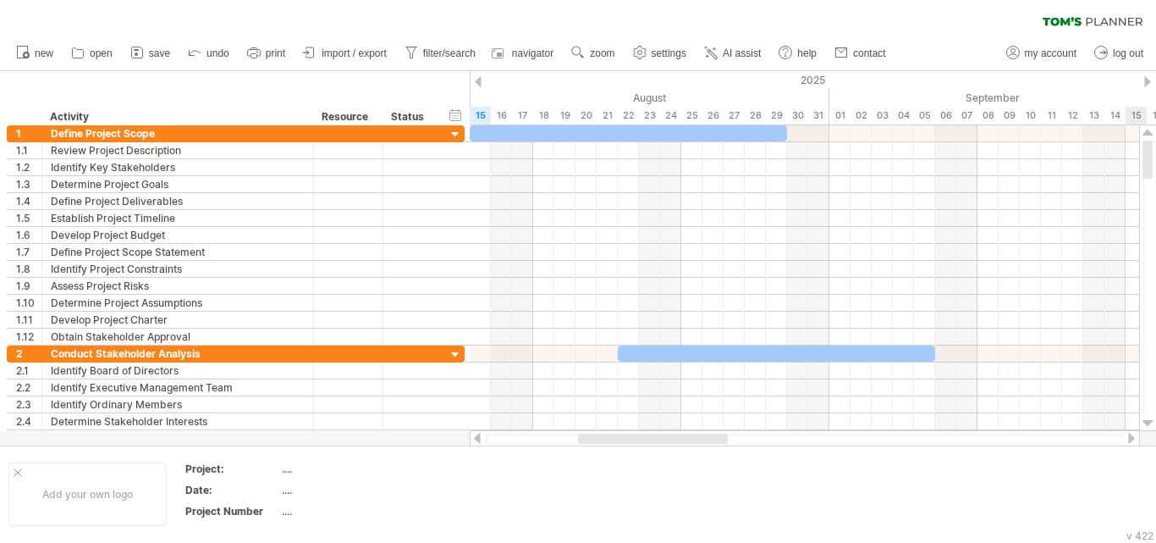
click at [1145, 131] on div at bounding box center [1148, 133] width 11 height 14
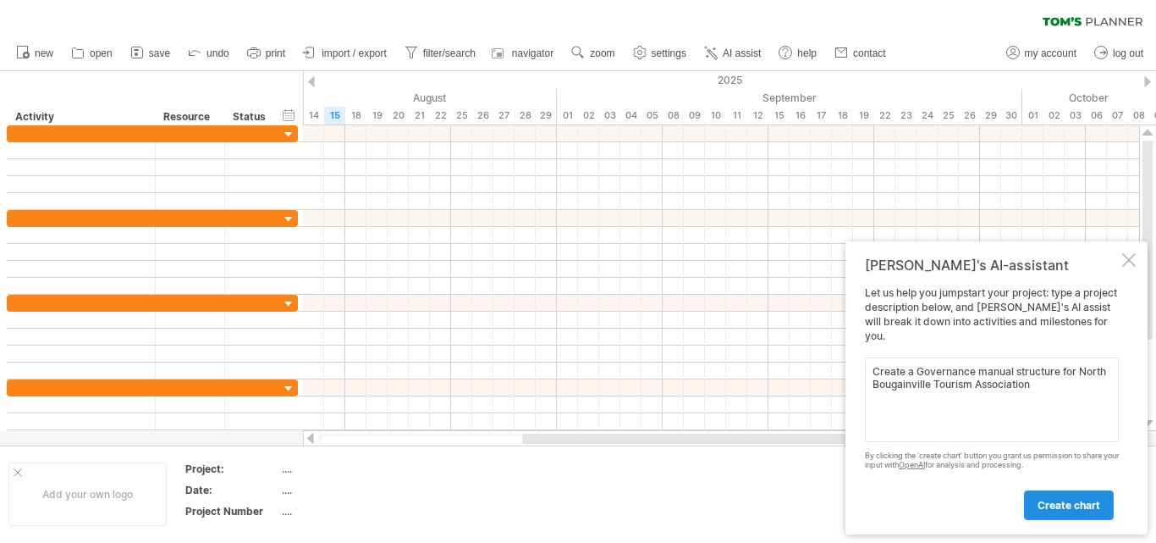
type textarea "Create a Governance manual structure for North Bougainville Tourism Association"
click at [1074, 506] on span "create chart" at bounding box center [1069, 505] width 63 height 13
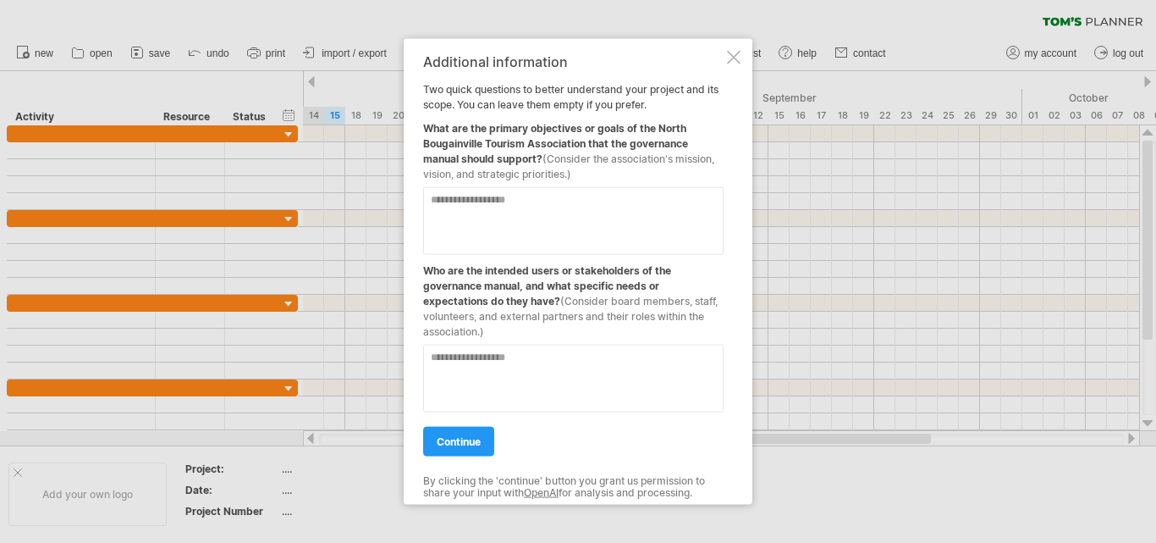
drag, startPoint x: 461, startPoint y: 197, endPoint x: 504, endPoint y: 234, distance: 57.0
click at [465, 204] on textarea at bounding box center [573, 220] width 300 height 68
paste textarea "**********"
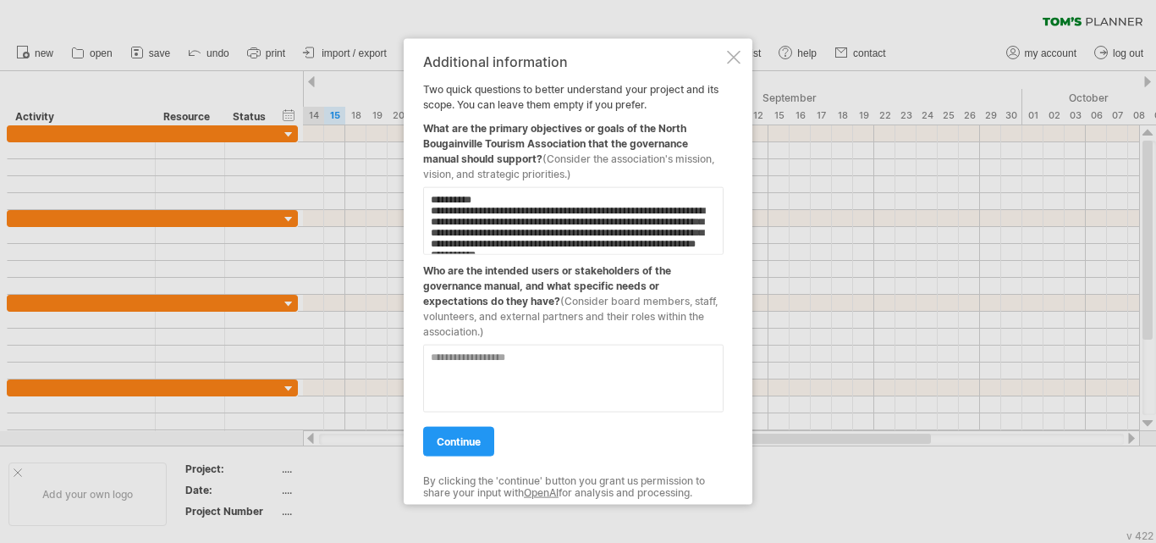
scroll to position [284, 0]
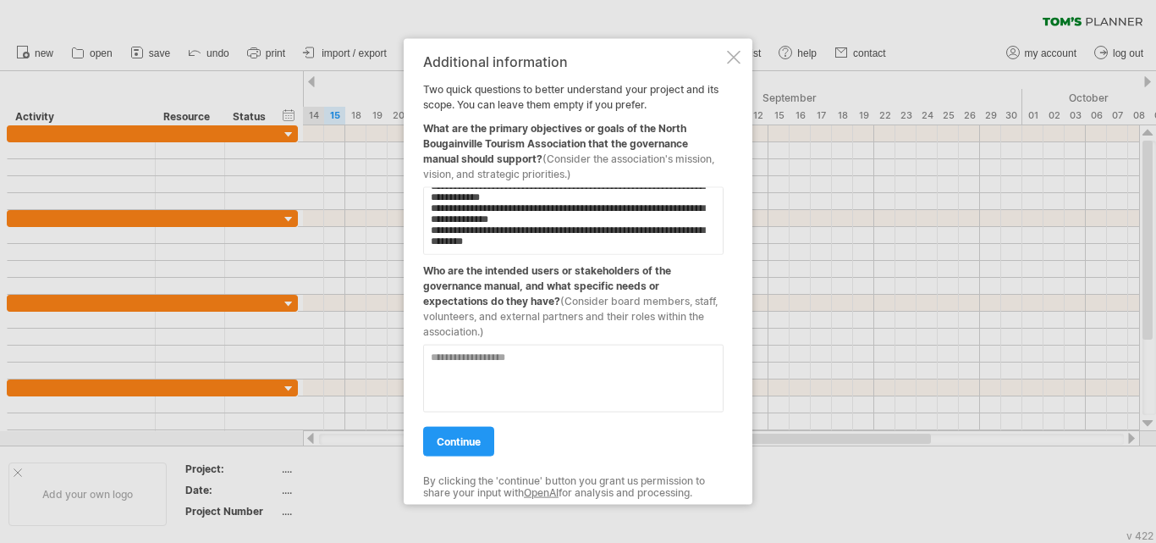
type textarea "**********"
click at [471, 353] on textarea at bounding box center [573, 378] width 300 height 68
click at [650, 360] on textarea "**********" at bounding box center [573, 378] width 300 height 68
click at [653, 359] on textarea "**********" at bounding box center [573, 378] width 300 height 68
type textarea "**********"
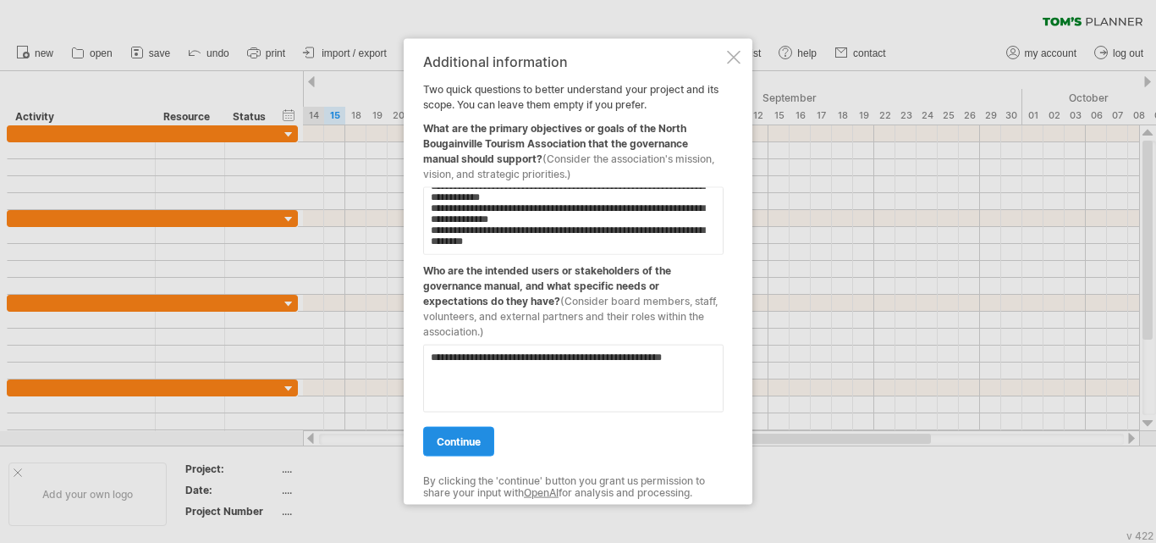
click at [468, 443] on span "continue" at bounding box center [459, 440] width 44 height 13
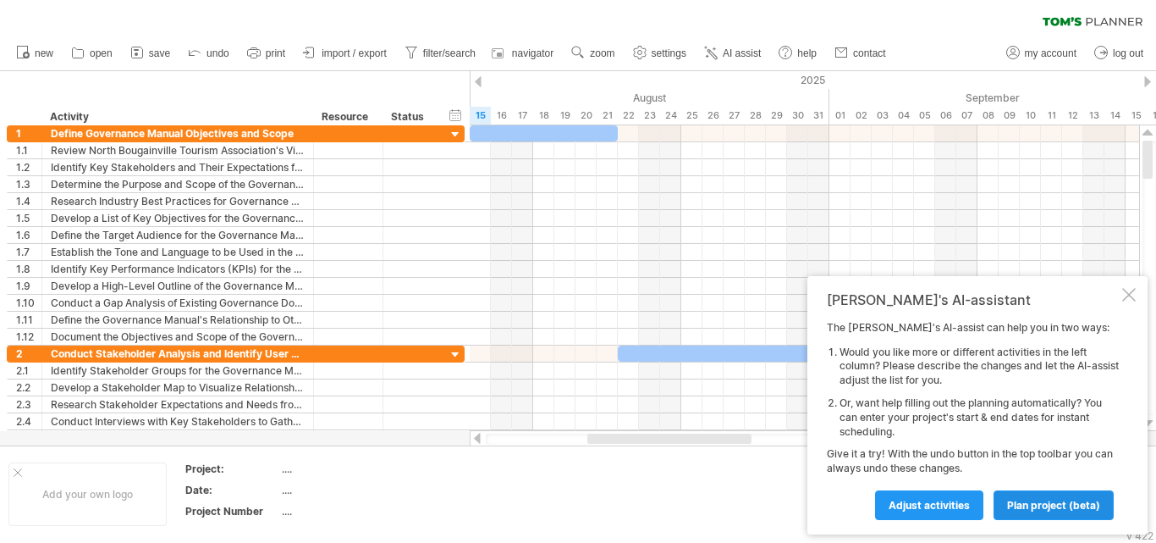
click at [1045, 505] on span "plan project (beta)" at bounding box center [1053, 505] width 93 height 13
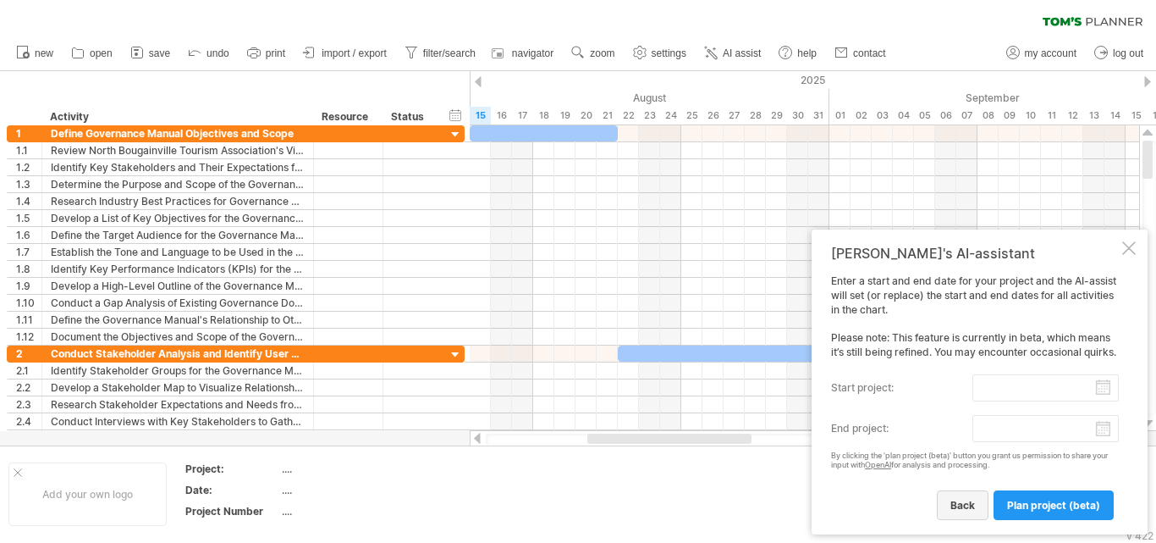
click at [962, 503] on span "back" at bounding box center [963, 505] width 25 height 13
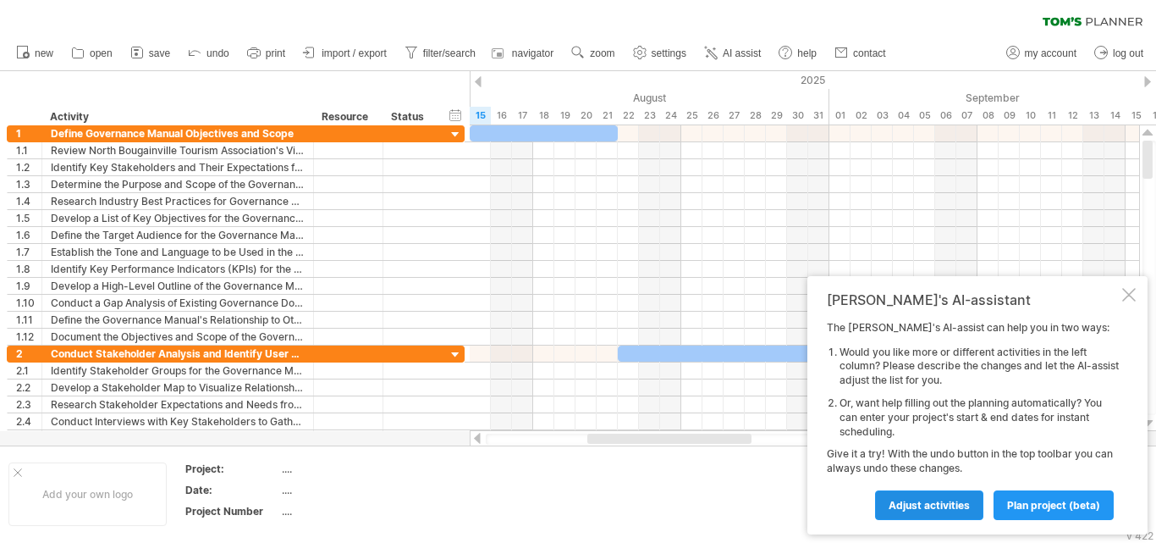
click at [962, 503] on span "Adjust activities" at bounding box center [929, 505] width 81 height 13
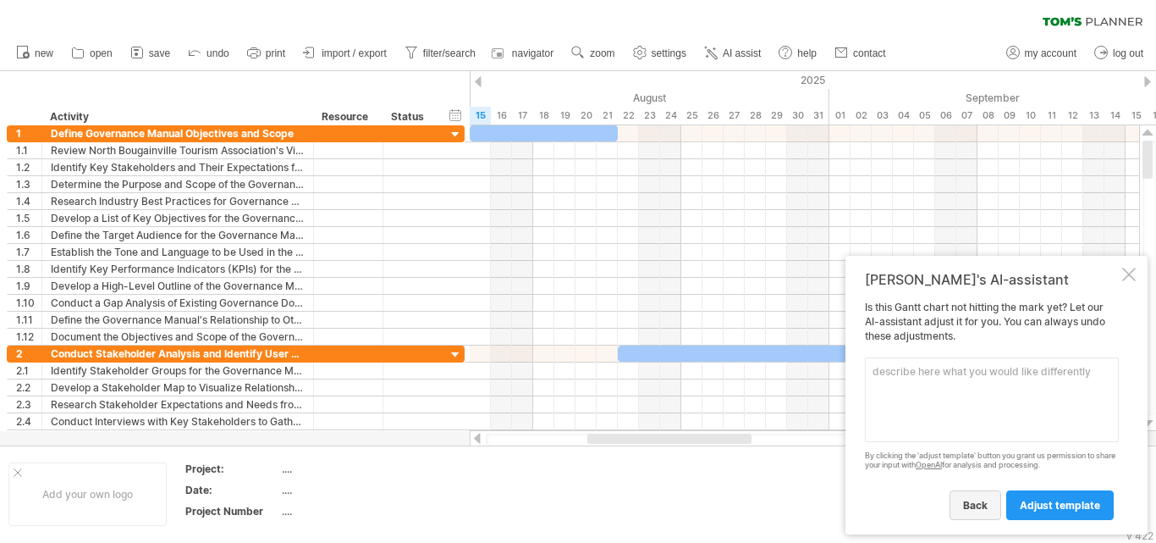
click at [973, 505] on span "back" at bounding box center [975, 505] width 25 height 13
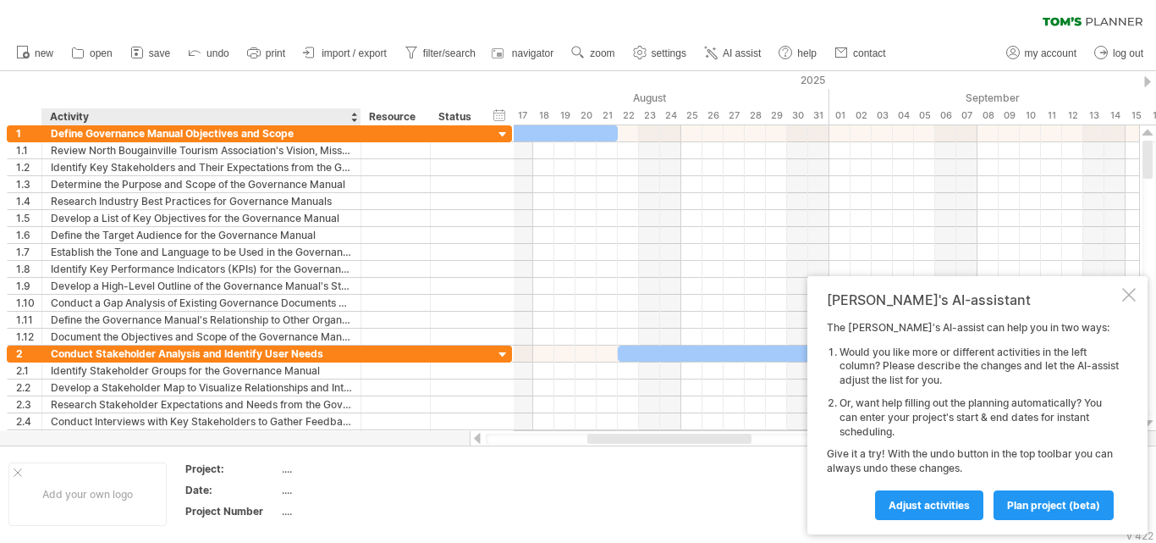
drag, startPoint x: 310, startPoint y: 119, endPoint x: 393, endPoint y: 116, distance: 83.0
click at [363, 116] on div at bounding box center [360, 116] width 6 height 17
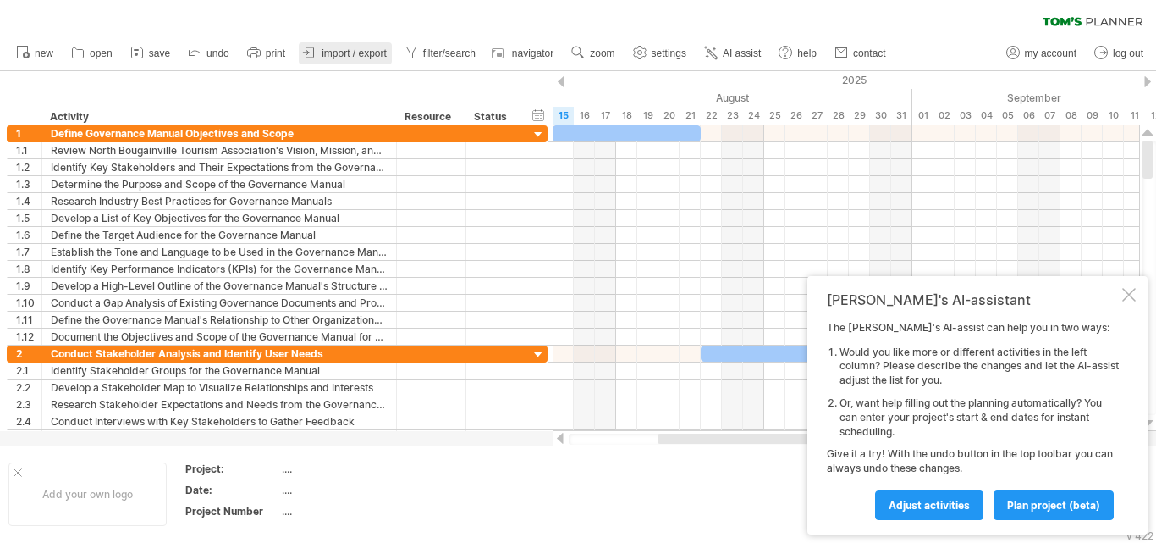
click at [372, 52] on span "import / export" at bounding box center [354, 53] width 65 height 12
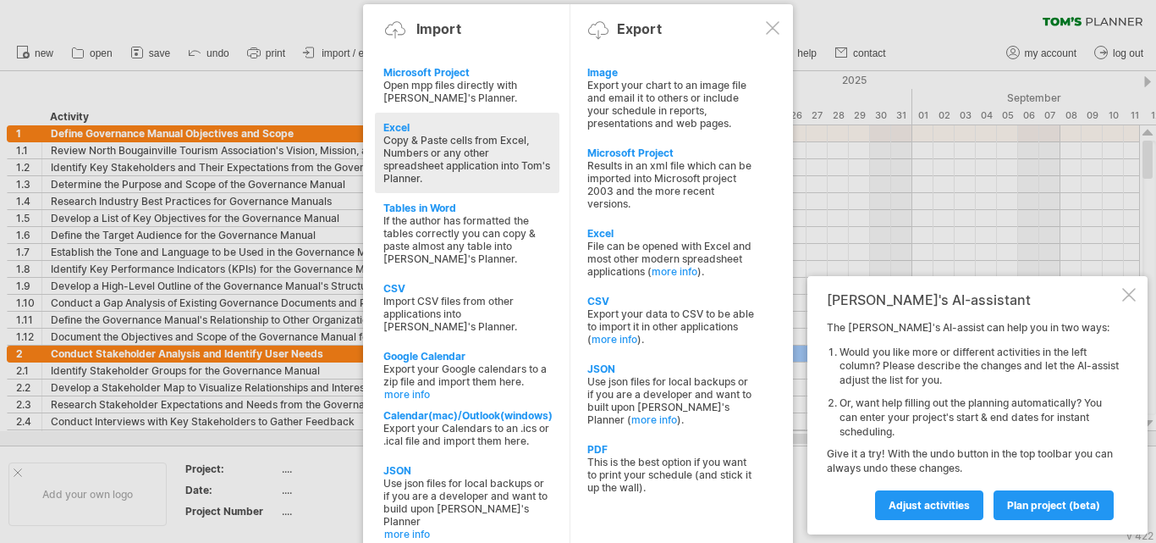
click at [433, 143] on div "Copy & Paste cells from Excel, Numbers or any other spreadsheet application int…" at bounding box center [467, 159] width 168 height 51
type textarea "**********"
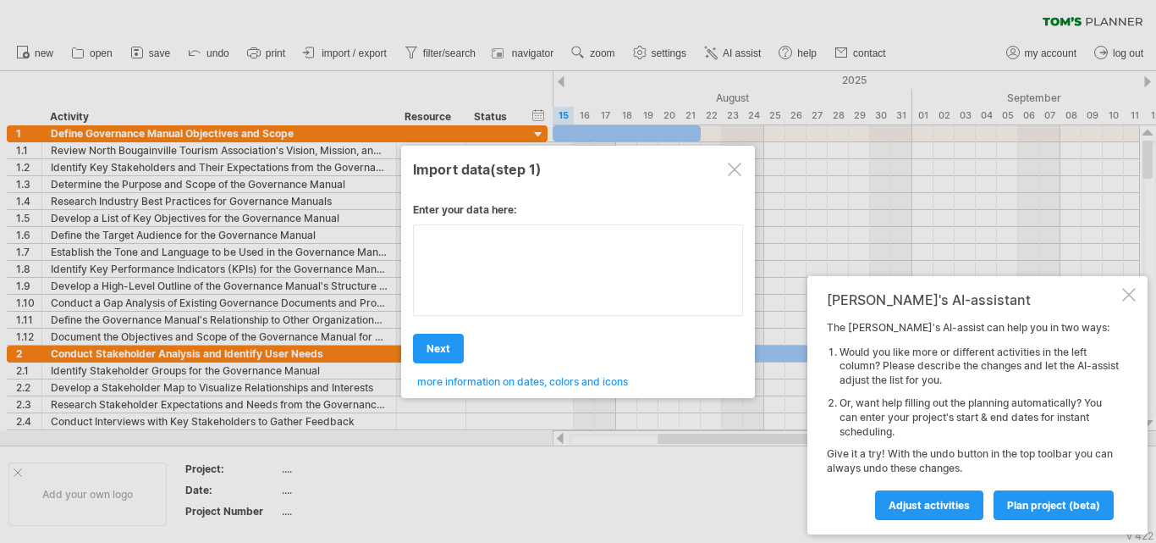
click at [516, 262] on textarea at bounding box center [578, 269] width 330 height 91
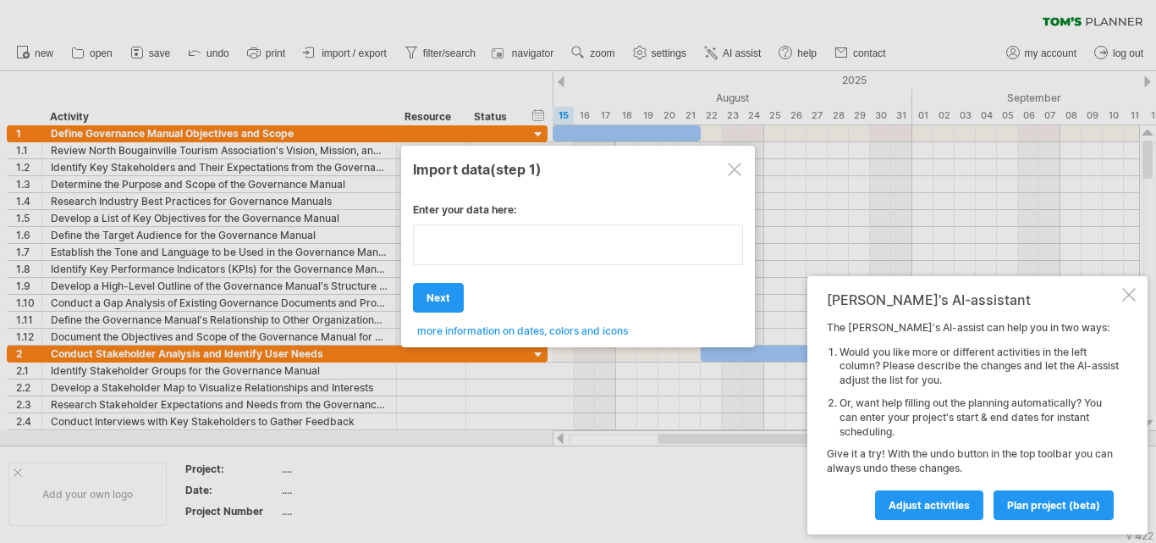
type textarea "**********"
click at [735, 165] on div at bounding box center [735, 170] width 14 height 14
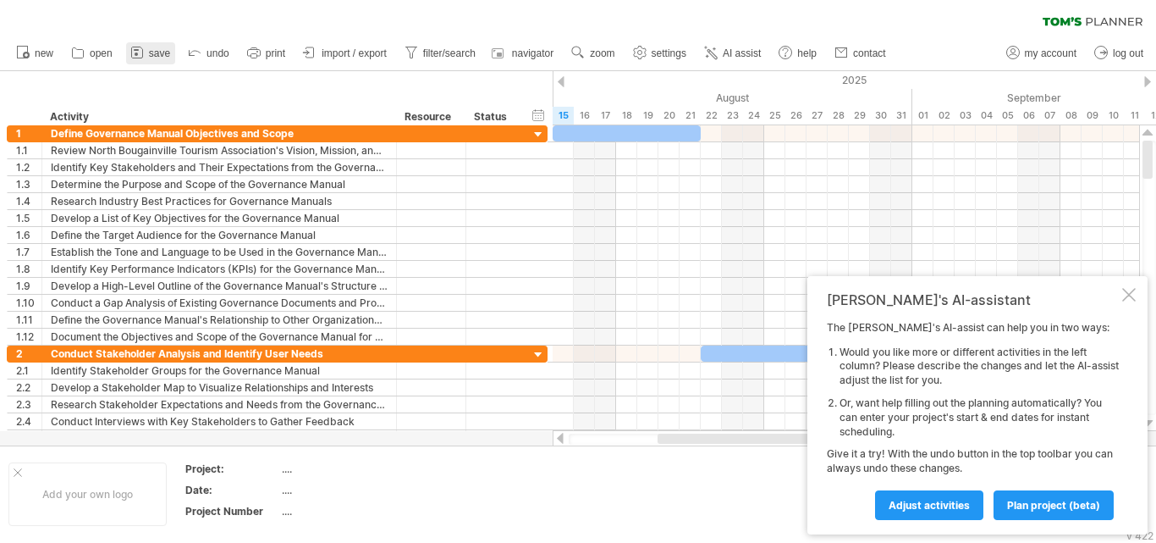
click at [155, 51] on span "save" at bounding box center [159, 53] width 21 height 12
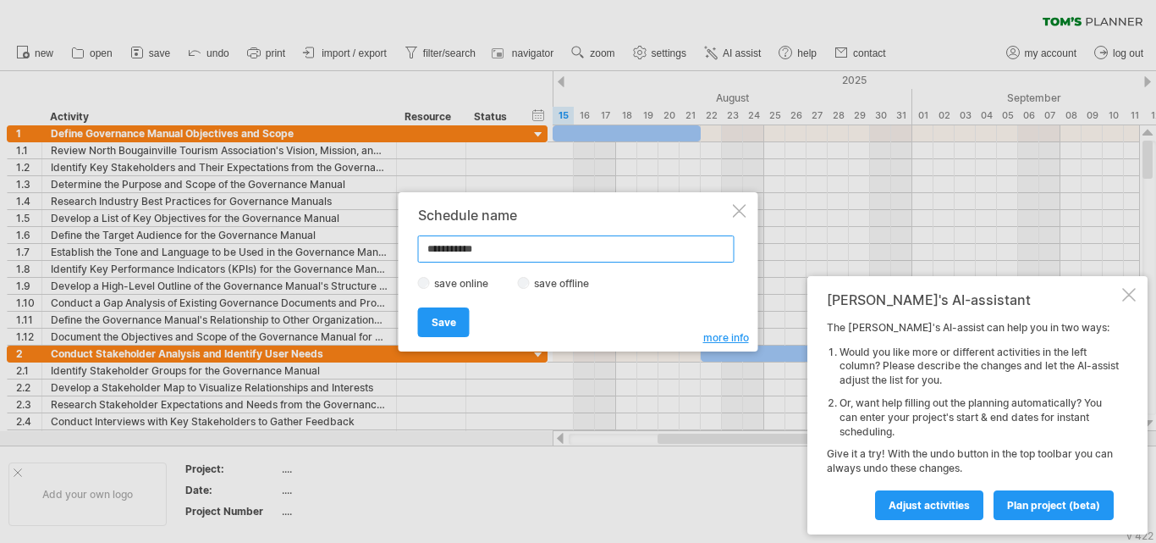
drag, startPoint x: 499, startPoint y: 251, endPoint x: 425, endPoint y: 257, distance: 74.8
click at [425, 257] on input "**********" at bounding box center [576, 248] width 317 height 27
type input "****"
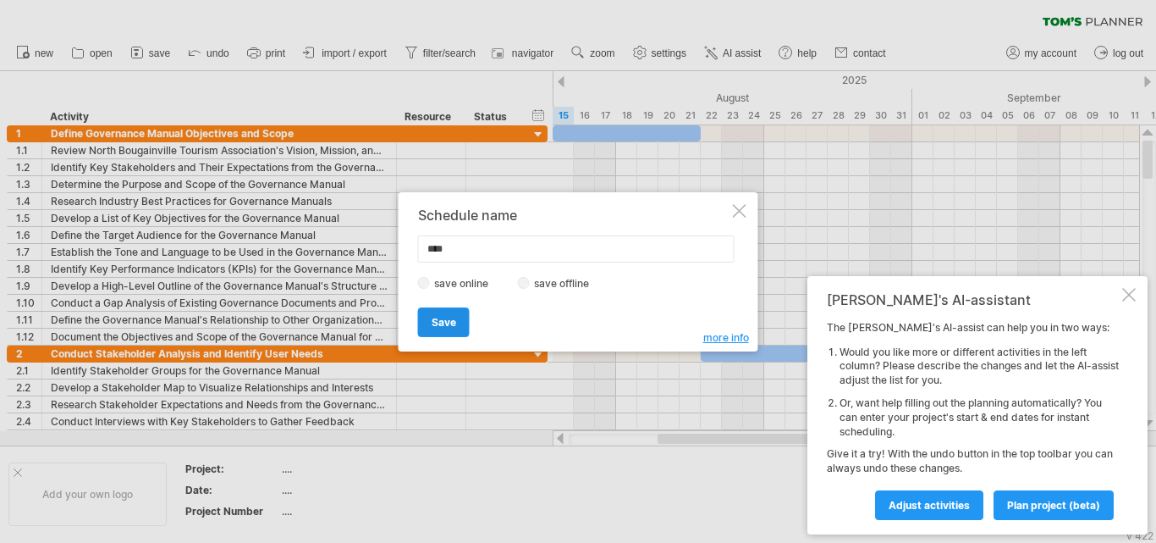
click at [428, 319] on link "Save" at bounding box center [444, 322] width 52 height 30
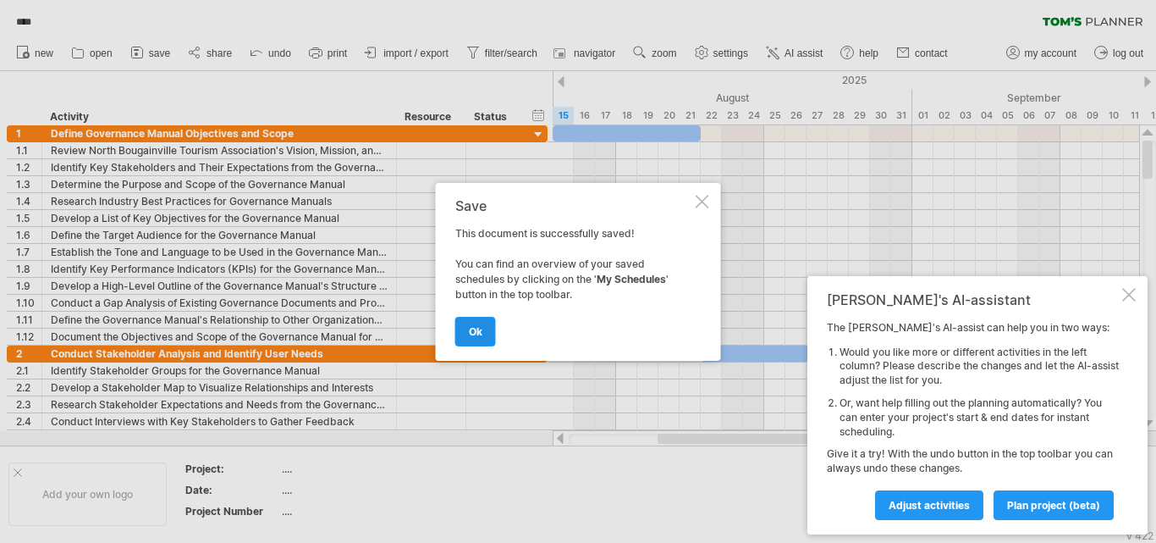
click at [478, 337] on span "ok" at bounding box center [476, 331] width 14 height 13
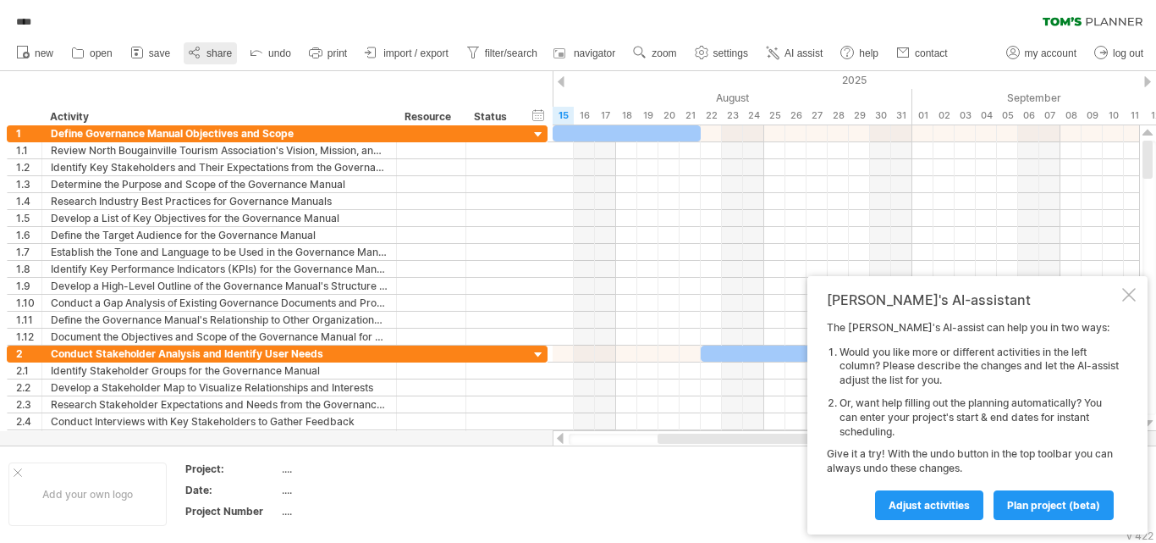
click at [219, 54] on span "share" at bounding box center [219, 53] width 25 height 12
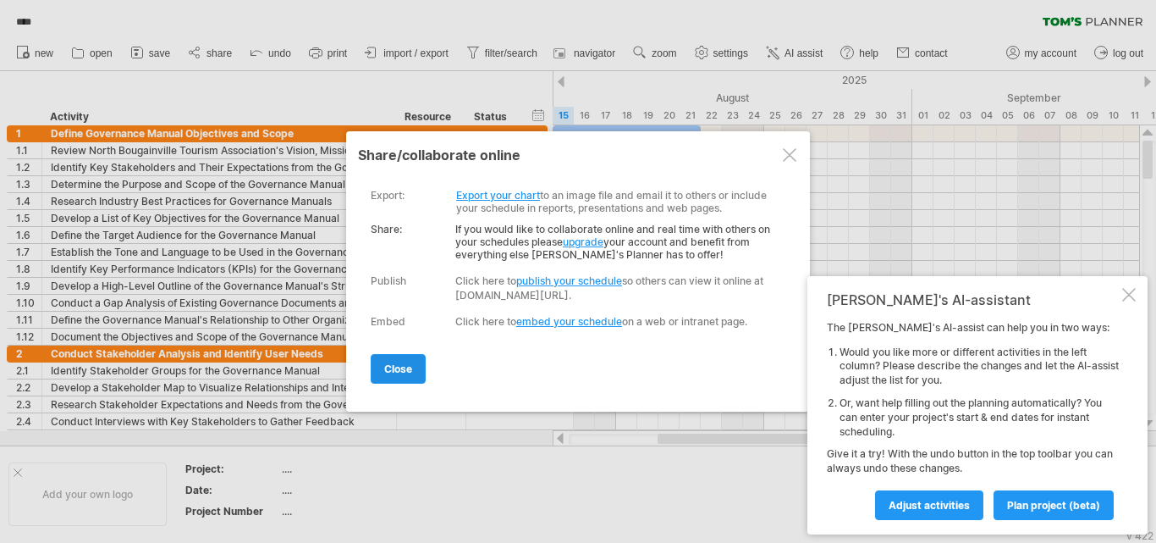
click at [400, 371] on span "close" at bounding box center [398, 368] width 28 height 13
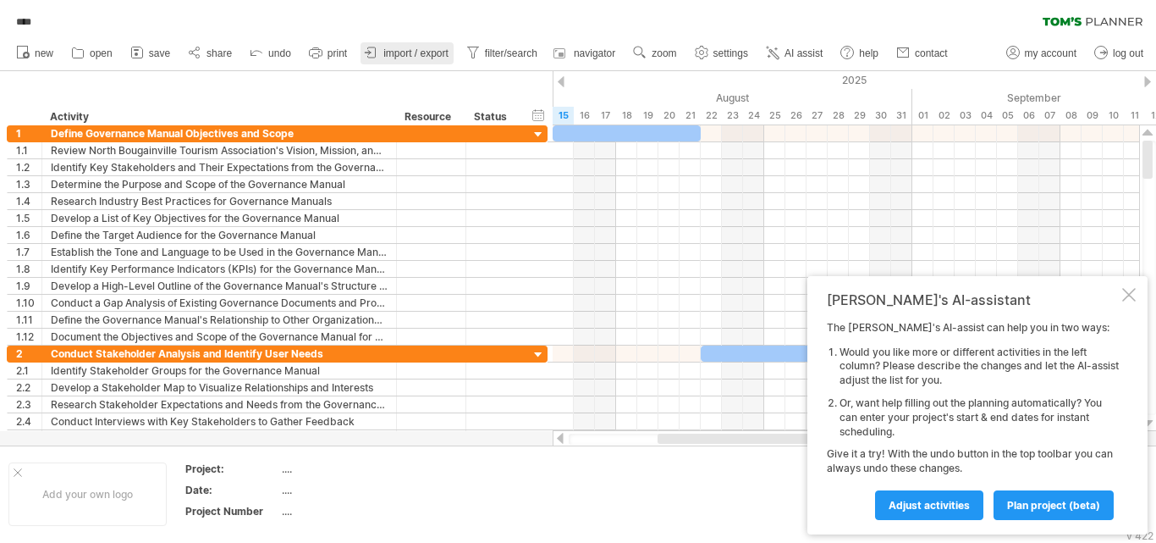
click at [435, 54] on span "import / export" at bounding box center [415, 53] width 65 height 12
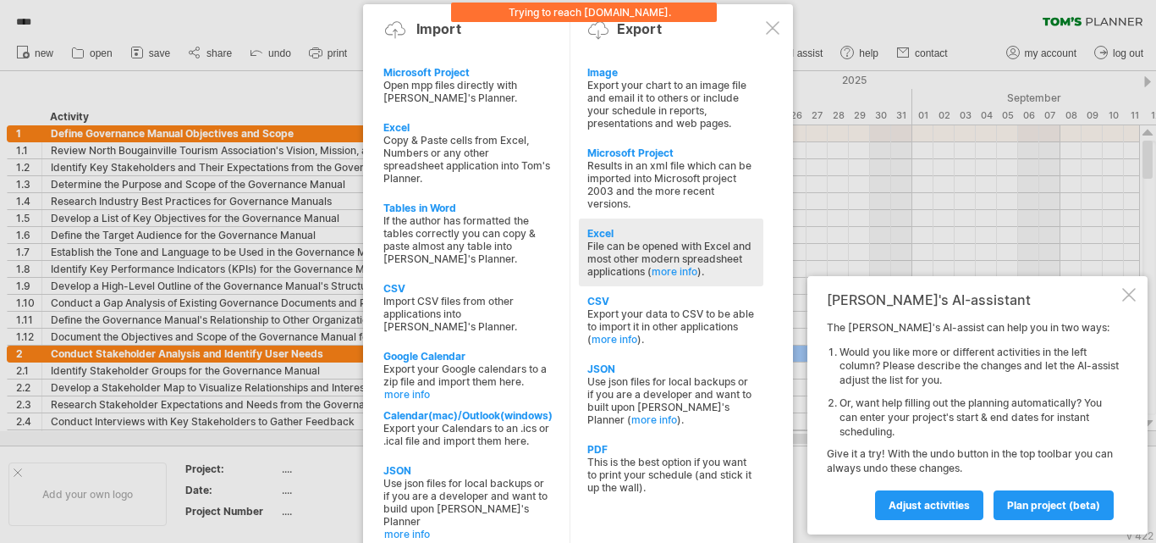
click at [615, 233] on div "Excel" at bounding box center [671, 233] width 168 height 13
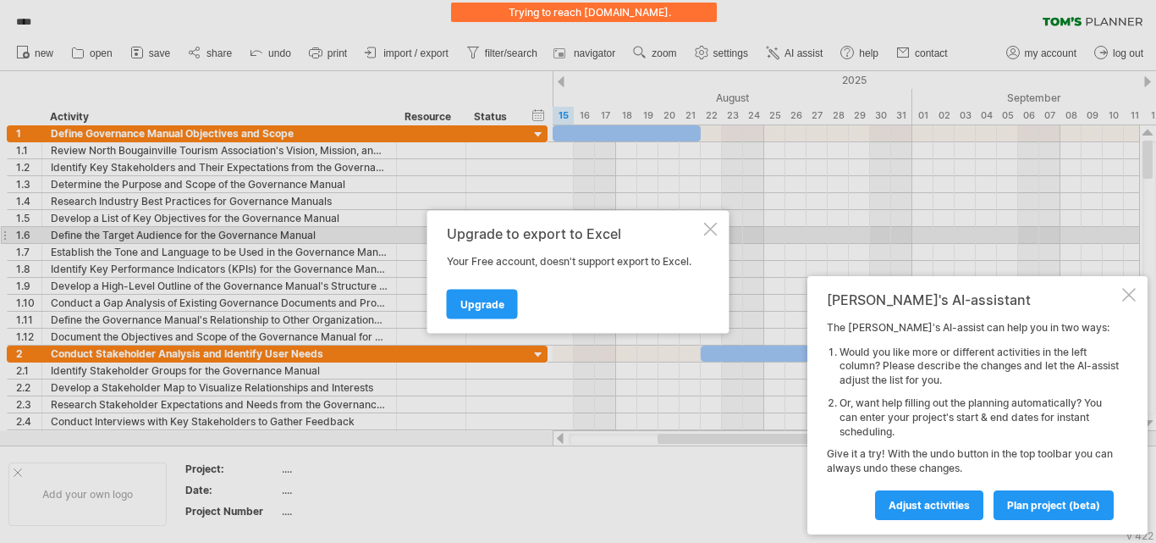
click at [710, 229] on div at bounding box center [711, 229] width 14 height 14
